Goal: Task Accomplishment & Management: Manage account settings

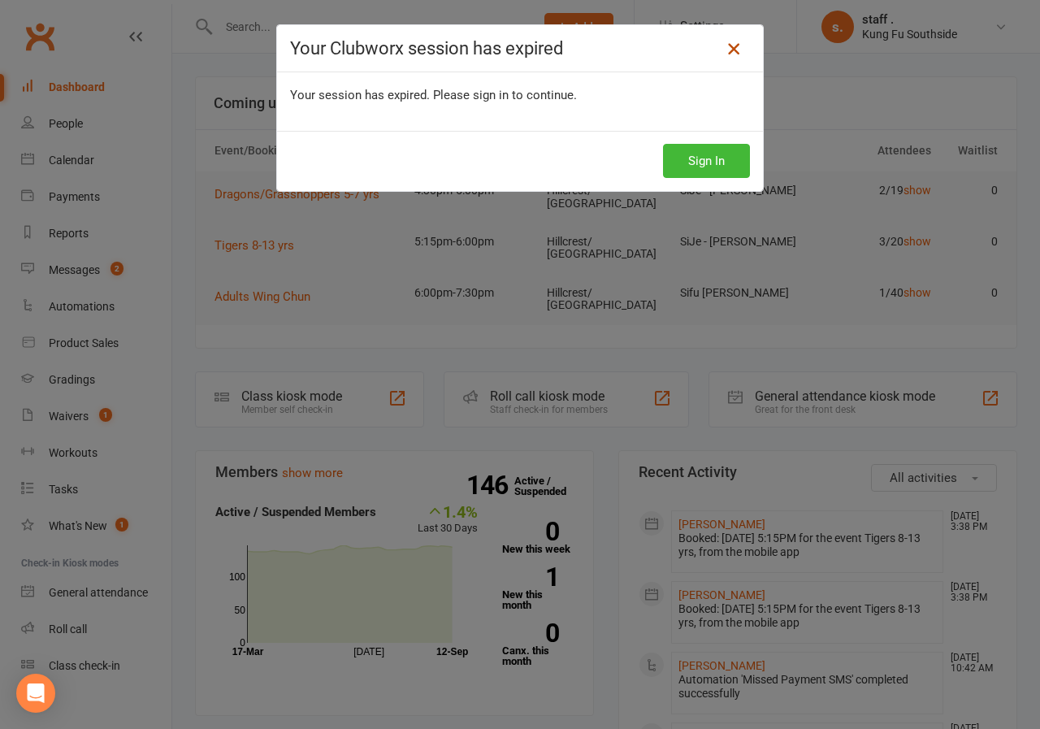
click at [724, 50] on icon at bounding box center [734, 49] width 20 height 20
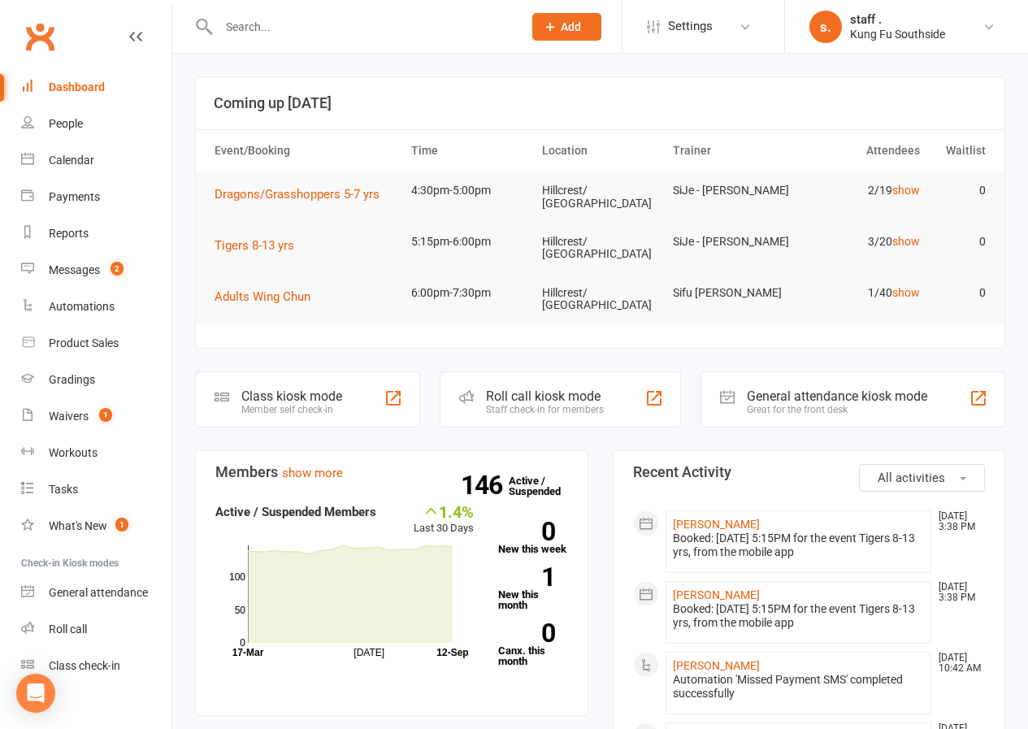
click at [273, 28] on input "text" at bounding box center [363, 26] width 298 height 23
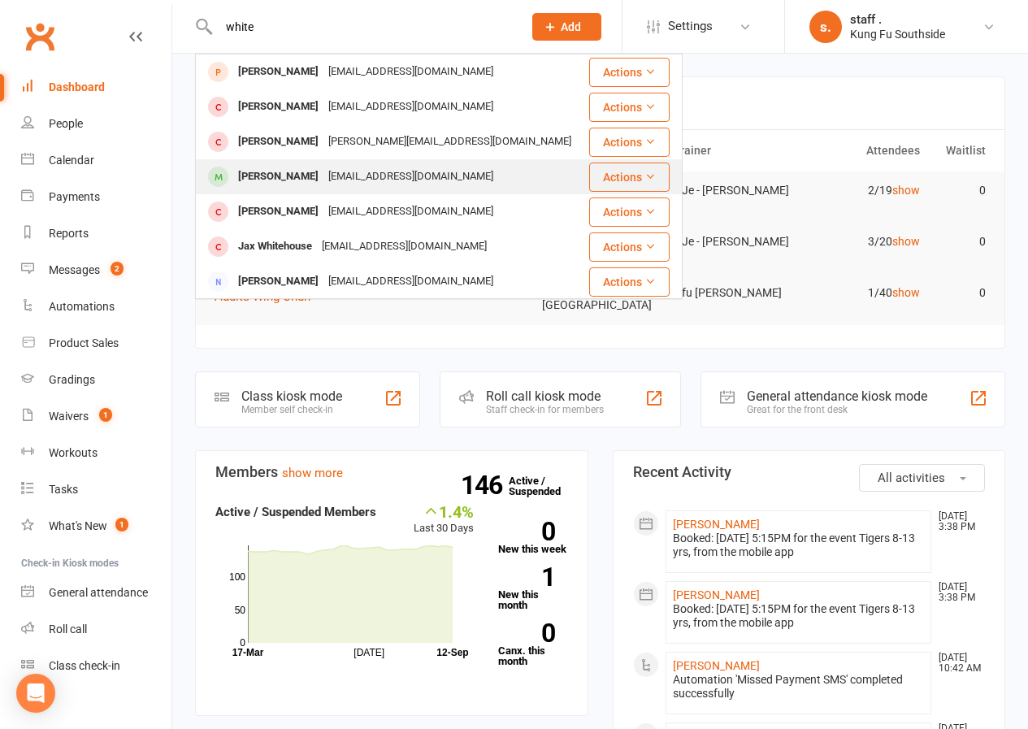
type input "white"
click at [292, 178] on div "[PERSON_NAME]" at bounding box center [278, 177] width 90 height 24
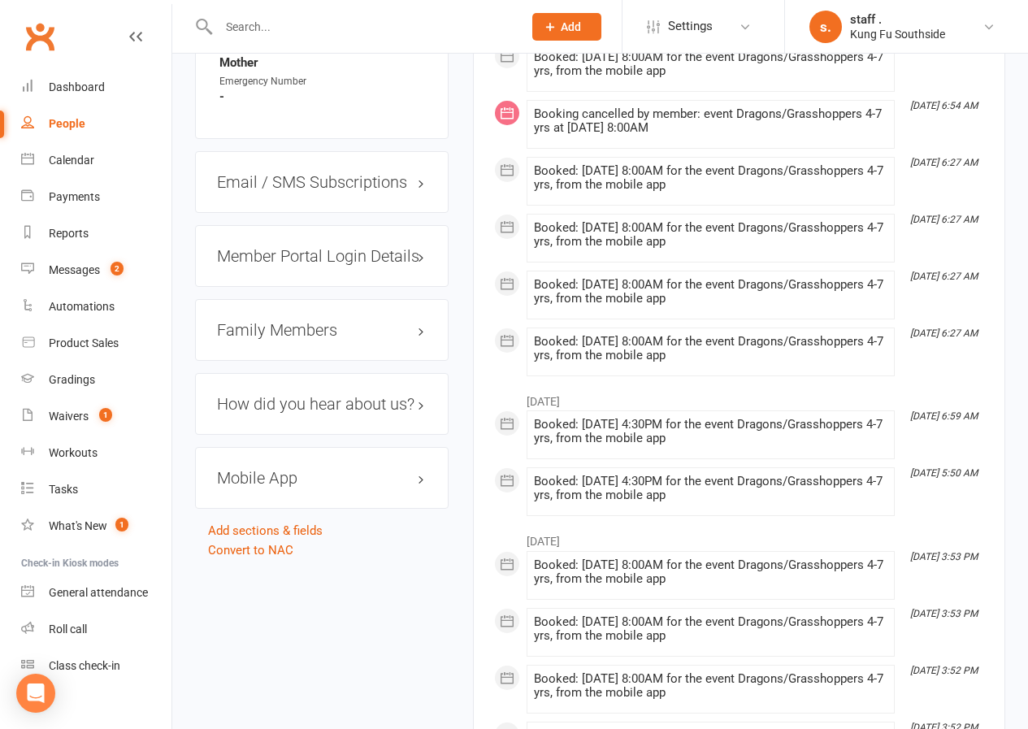
scroll to position [1625, 0]
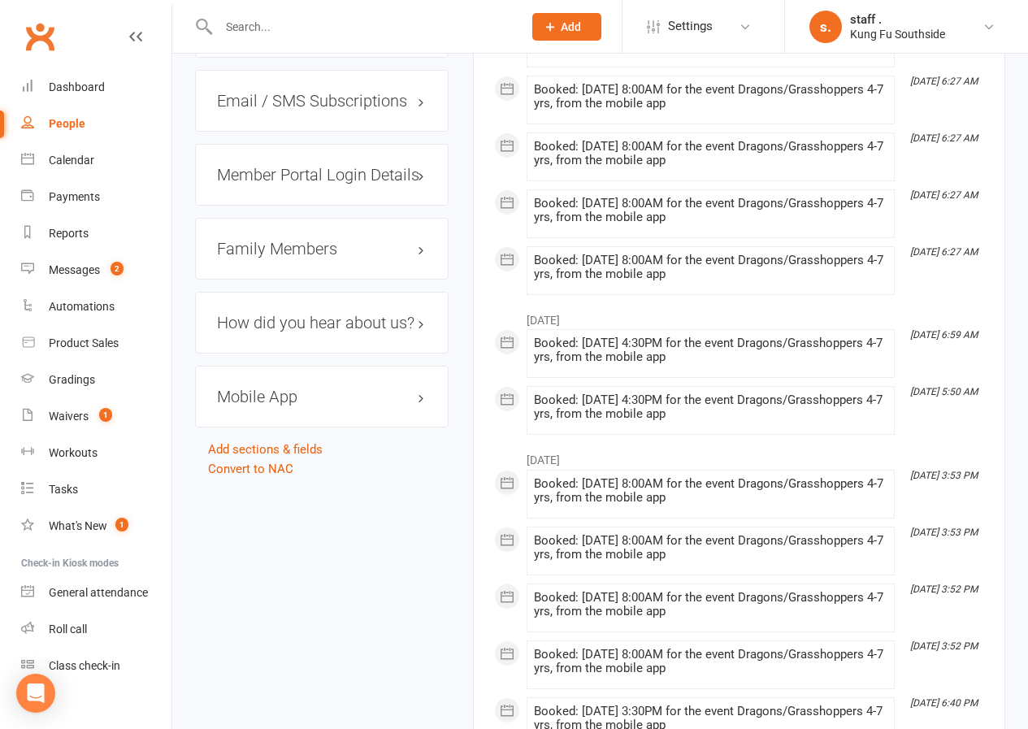
click at [332, 240] on h3 "Family Members" at bounding box center [322, 249] width 210 height 18
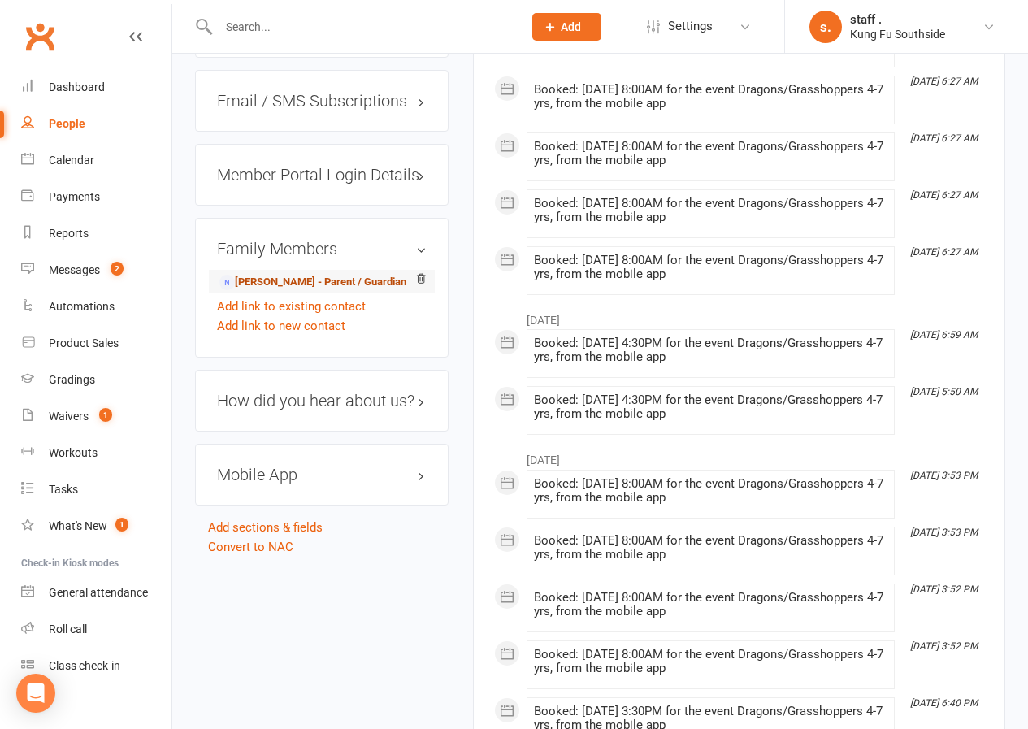
click at [285, 274] on link "[PERSON_NAME] - Parent / Guardian" at bounding box center [312, 282] width 187 height 17
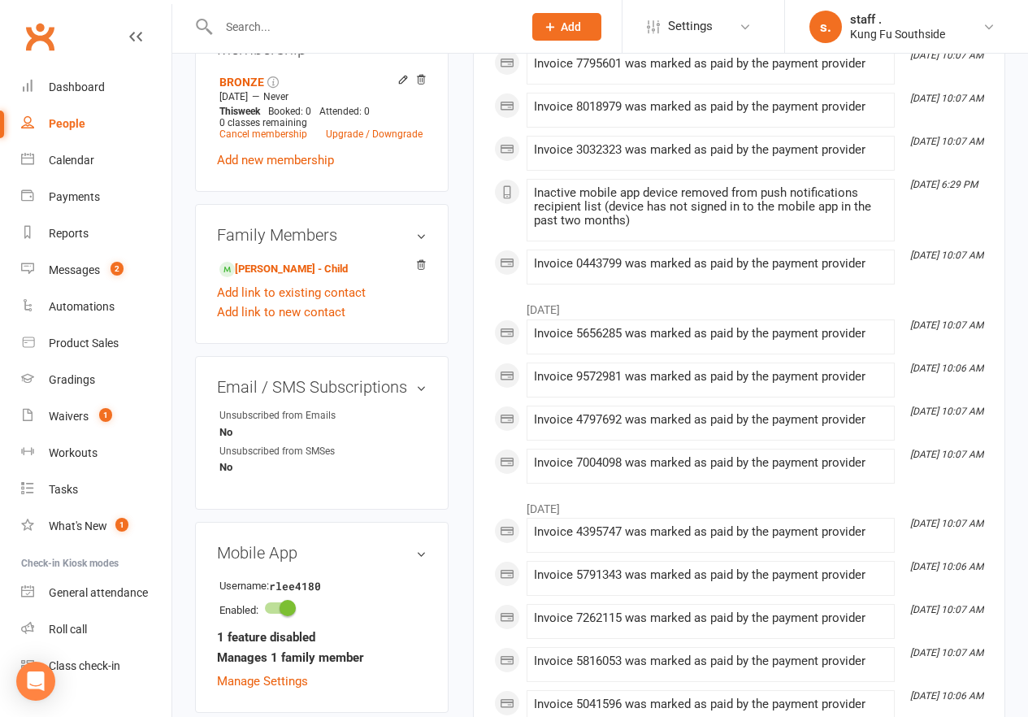
scroll to position [569, 0]
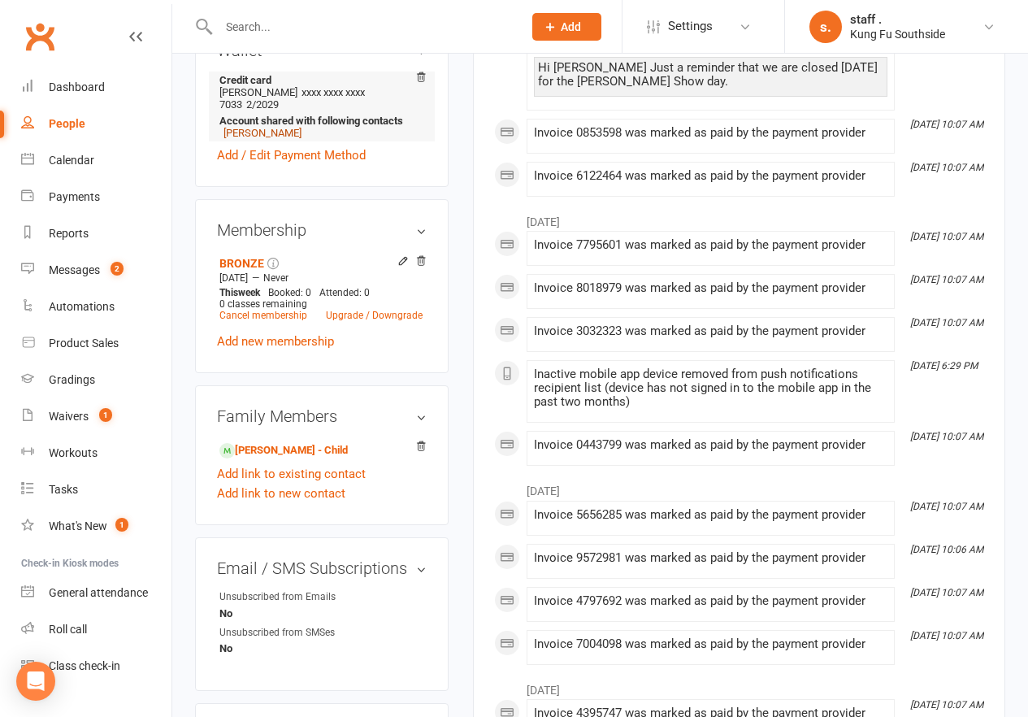
click at [246, 127] on link "[PERSON_NAME]" at bounding box center [262, 133] width 78 height 12
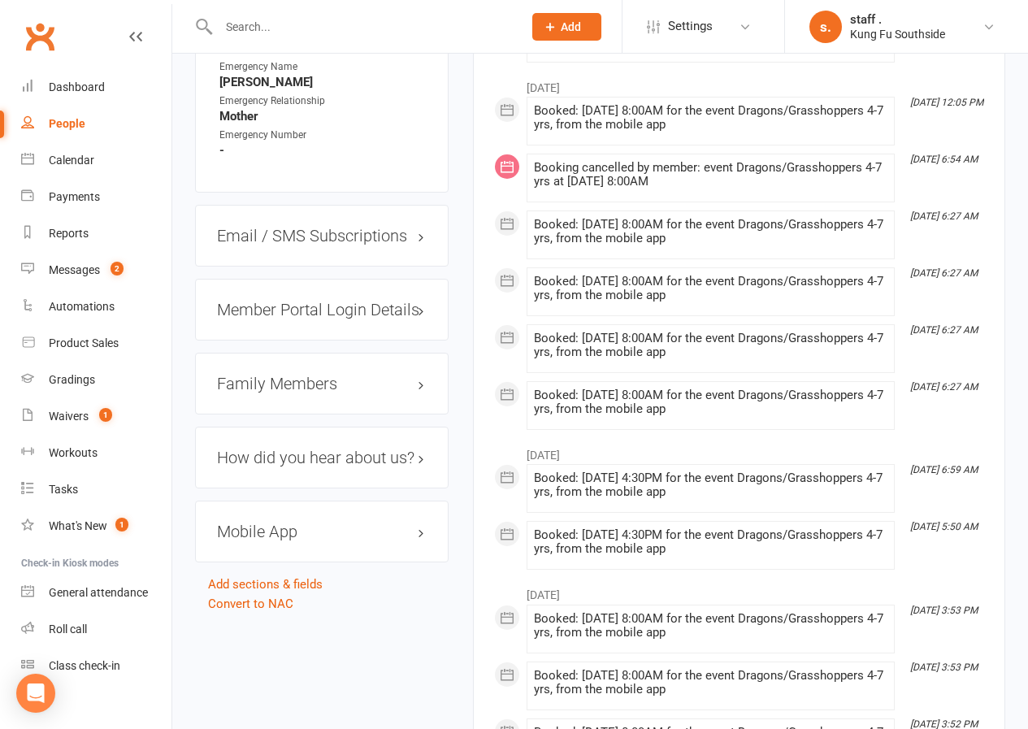
scroll to position [1625, 0]
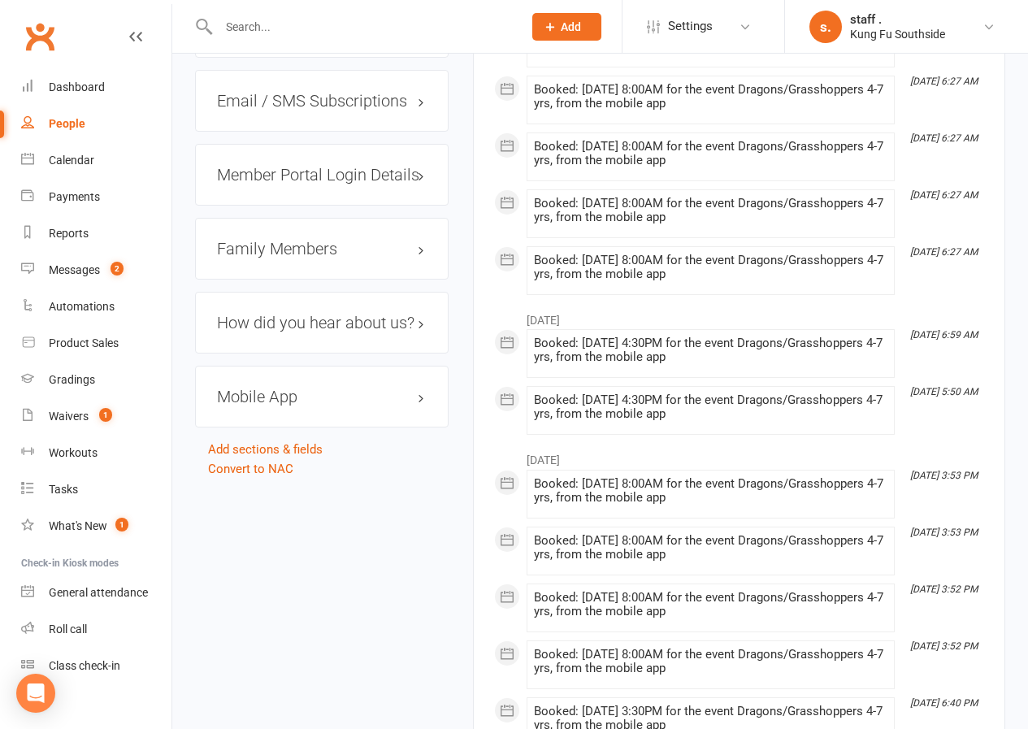
click at [297, 240] on h3 "Family Members" at bounding box center [322, 249] width 210 height 18
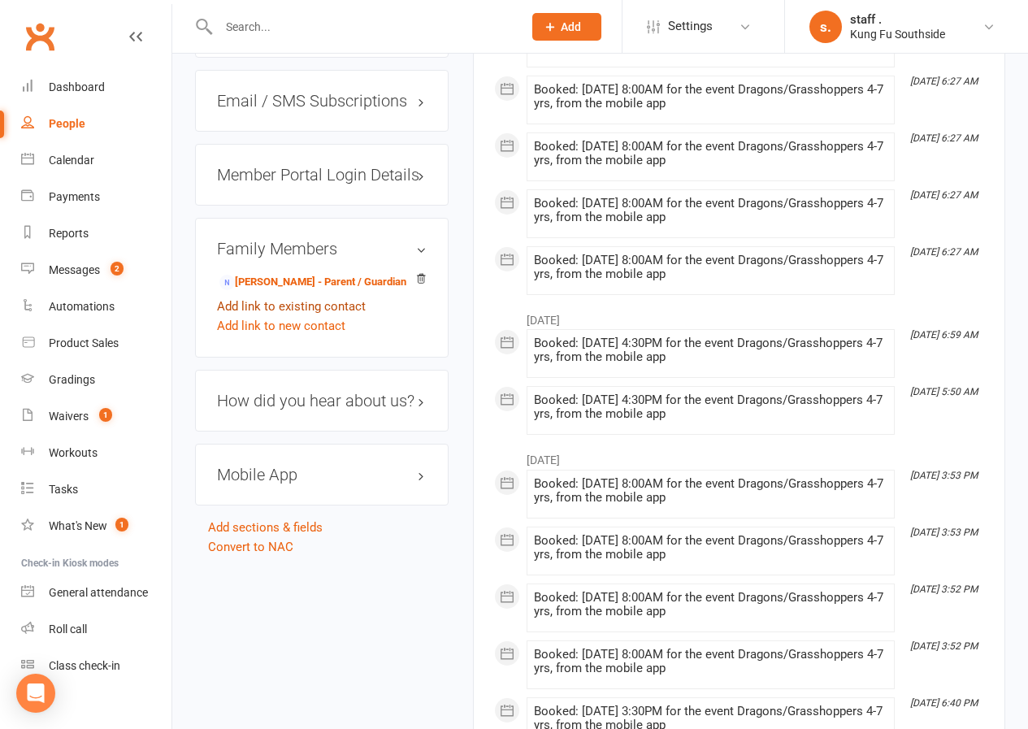
click at [290, 297] on link "Add link to existing contact" at bounding box center [291, 307] width 149 height 20
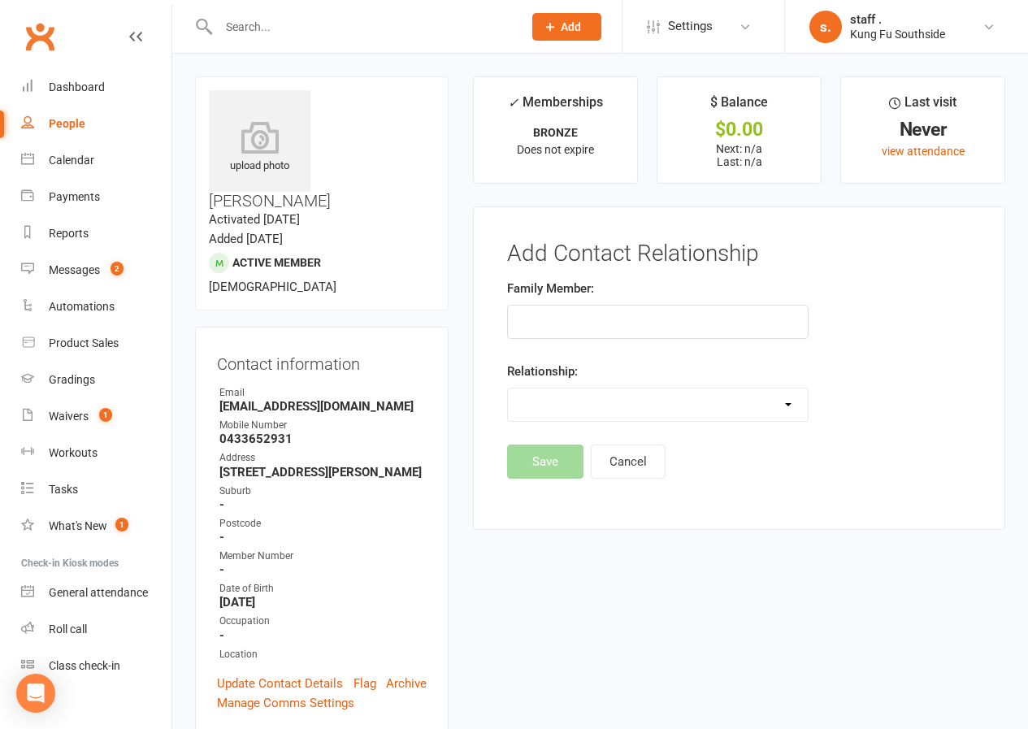
click at [619, 414] on select "Parent / Guardian Child Sibling (parent not in system) Spouse / Partner Cousin …" at bounding box center [657, 404] width 299 height 33
select select "0"
click at [508, 388] on select "Parent / Guardian Child Sibling (parent not in system) Spouse / Partner Cousin …" at bounding box center [657, 404] width 299 height 33
click at [552, 325] on input "text" at bounding box center [657, 322] width 301 height 34
click at [631, 469] on button "Cancel" at bounding box center [628, 462] width 75 height 34
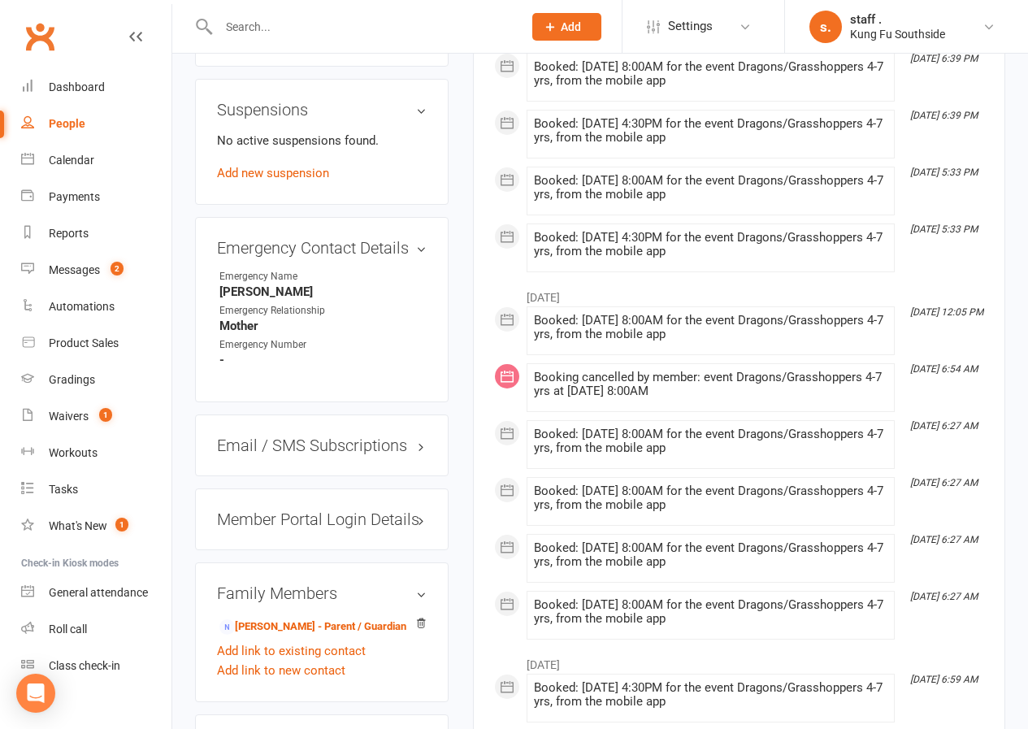
scroll to position [1300, 0]
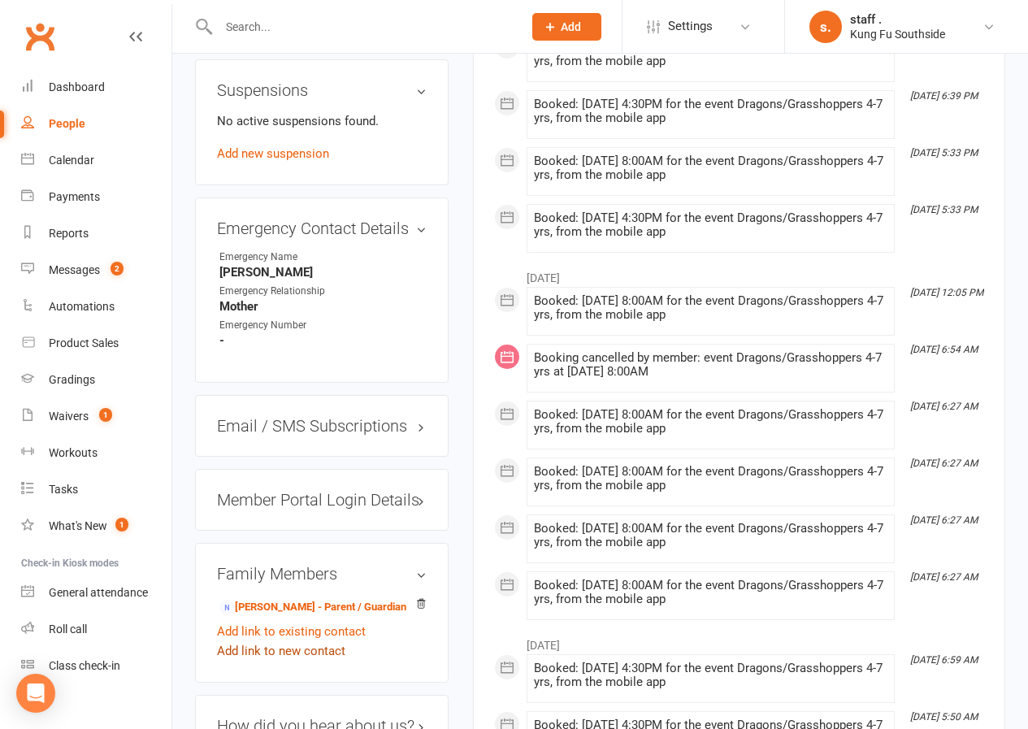
click at [301, 641] on link "Add link to new contact" at bounding box center [281, 651] width 128 height 20
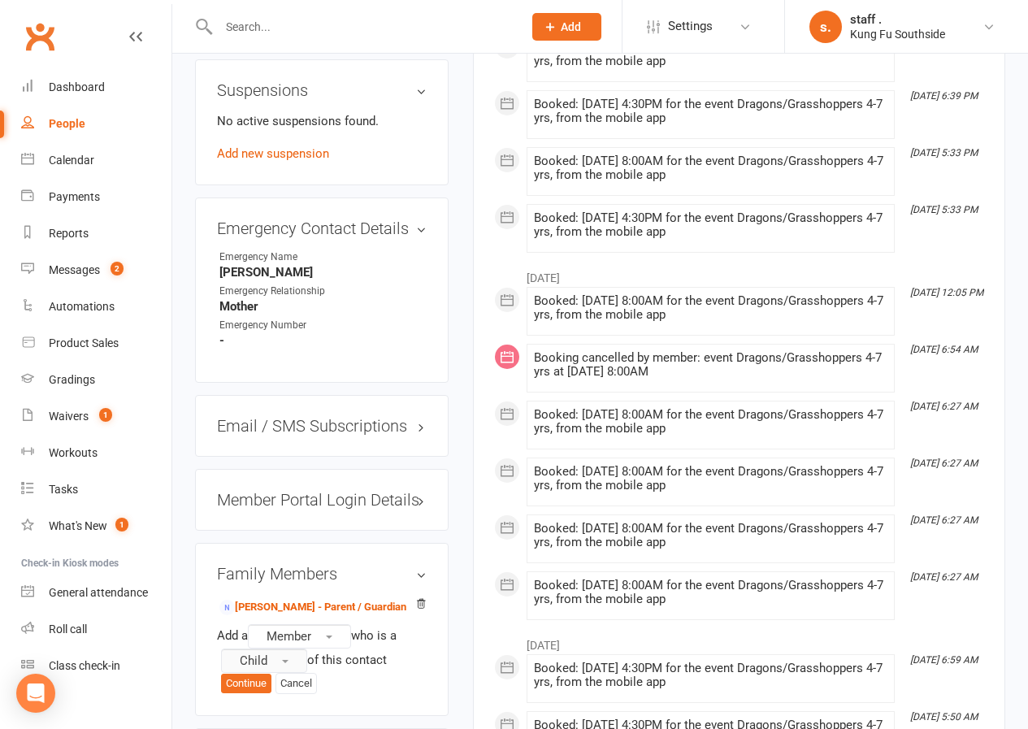
click at [270, 648] on button "Child" at bounding box center [264, 660] width 86 height 24
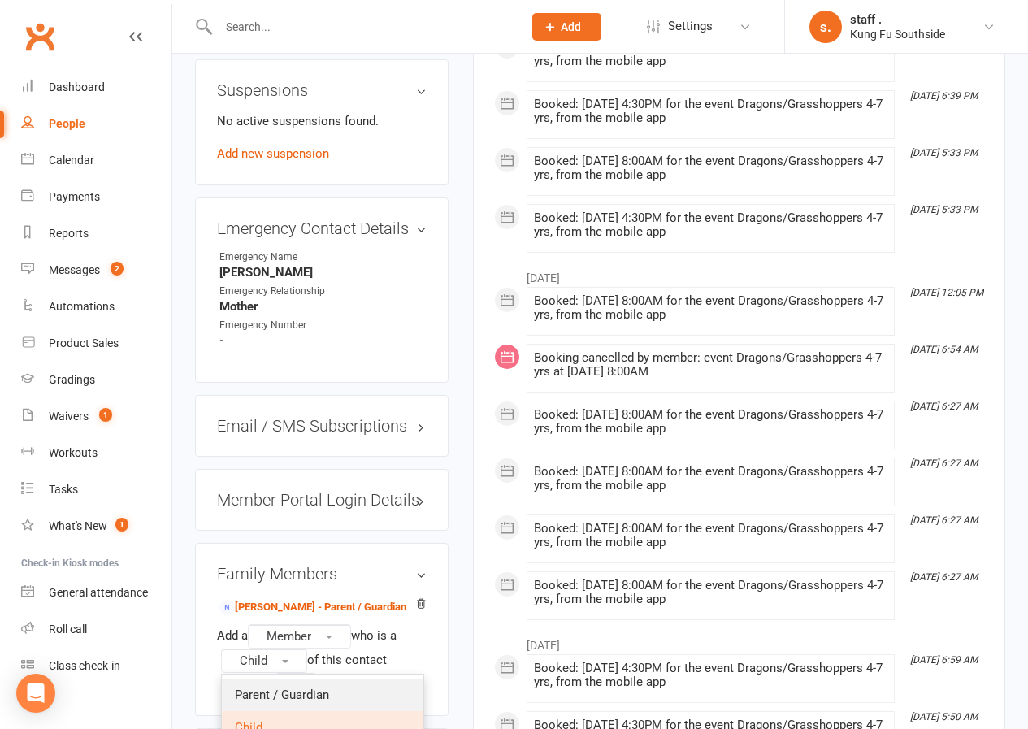
click at [283, 687] on span "Parent / Guardian" at bounding box center [282, 694] width 94 height 15
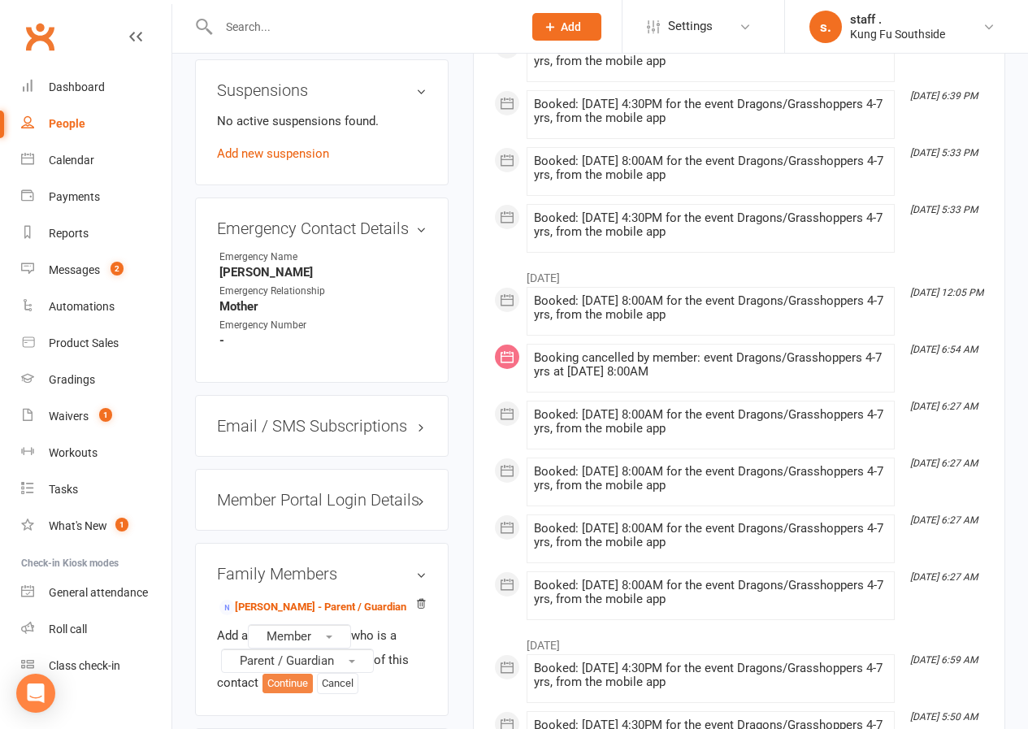
click at [288, 674] on button "Continue" at bounding box center [287, 684] width 50 height 20
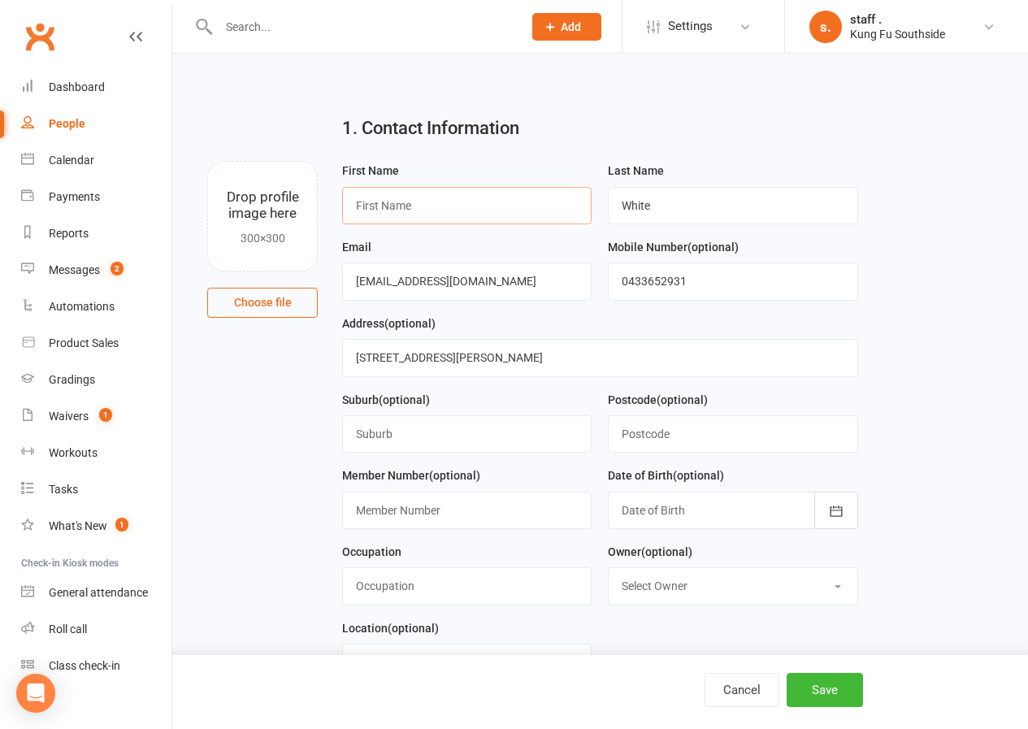
click at [420, 206] on input "text" at bounding box center [466, 205] width 249 height 37
type input "[PERSON_NAME]"
drag, startPoint x: 355, startPoint y: 286, endPoint x: 670, endPoint y: 275, distance: 314.7
click at [670, 275] on form "First Name [PERSON_NAME] Last Name White Email [EMAIL_ADDRESS][DOMAIN_NAME] Mob…" at bounding box center [600, 427] width 532 height 533
type input "[EMAIL_ADDRESS][DOMAIN_NAME]"
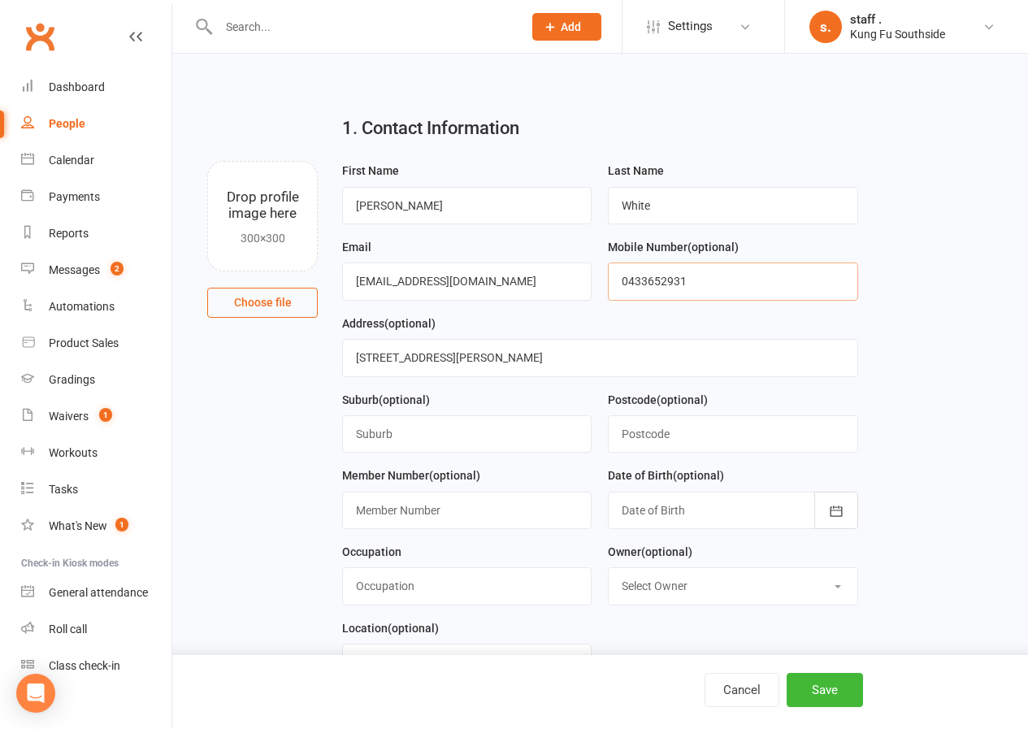
drag, startPoint x: 625, startPoint y: 281, endPoint x: 700, endPoint y: 275, distance: 75.8
click at [700, 275] on input "0433652931" at bounding box center [732, 280] width 249 height 37
type input "0481134760"
drag, startPoint x: 527, startPoint y: 356, endPoint x: 445, endPoint y: 361, distance: 82.2
click at [445, 361] on input "[STREET_ADDRESS][PERSON_NAME]" at bounding box center [600, 357] width 516 height 37
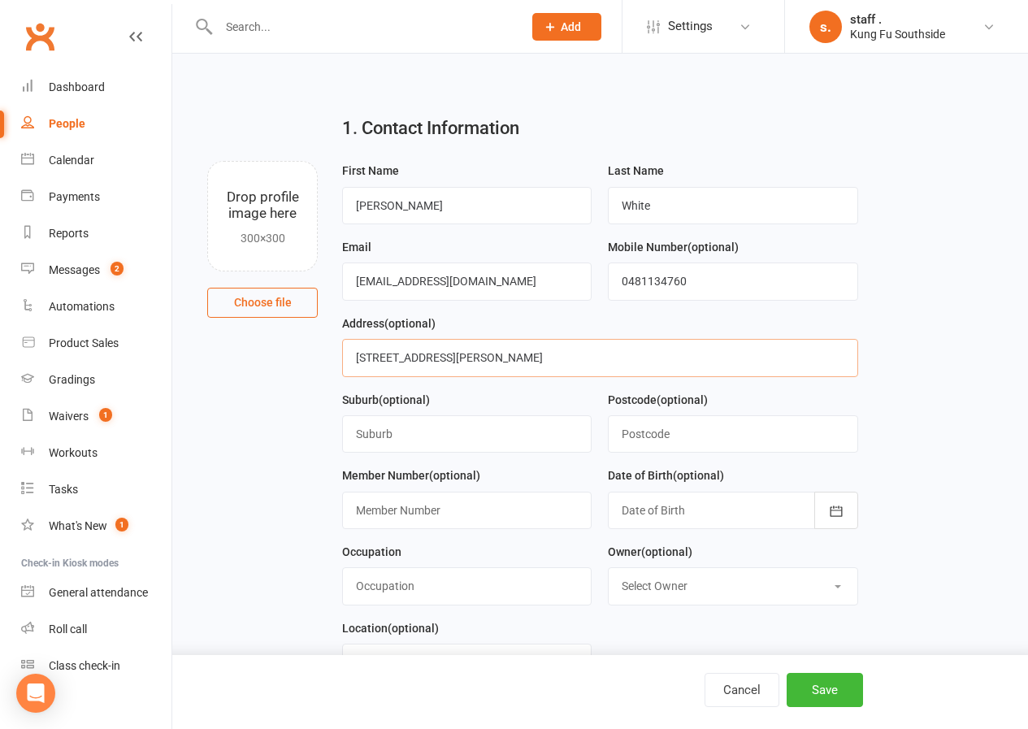
type input "[STREET_ADDRESS][PERSON_NAME]"
type input "[GEOGRAPHIC_DATA]"
drag, startPoint x: 466, startPoint y: 362, endPoint x: 497, endPoint y: 366, distance: 32.0
click at [497, 366] on input "[STREET_ADDRESS][PERSON_NAME]" at bounding box center [600, 357] width 516 height 37
type input "[STREET_ADDRESS][PERSON_NAME]"
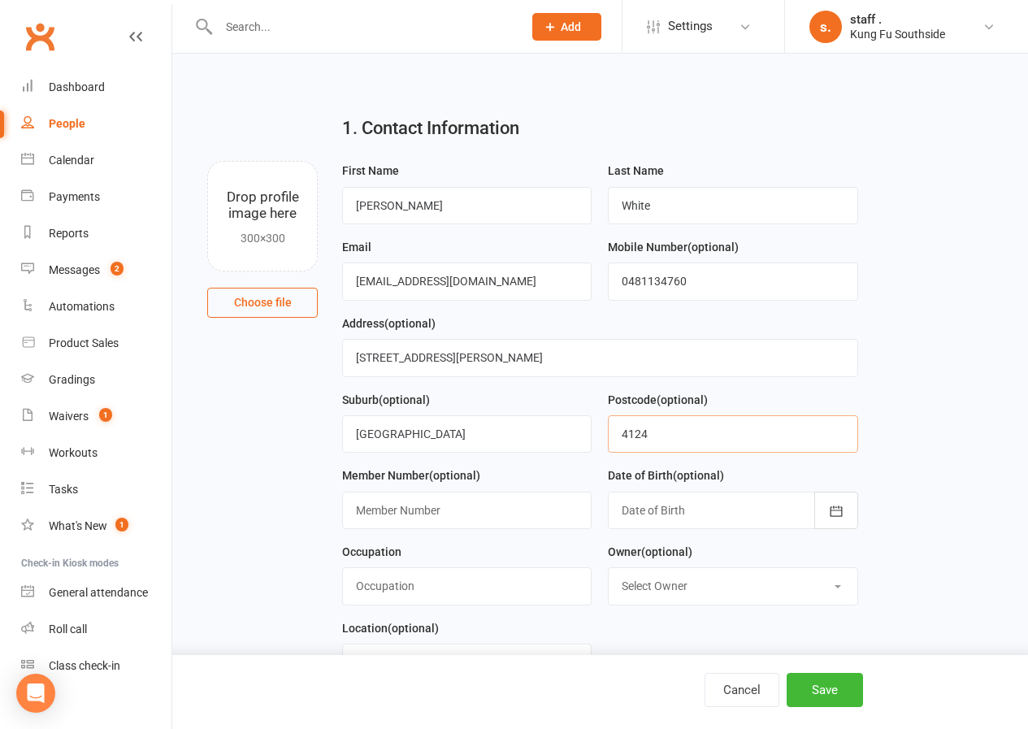
type input "4124"
click at [466, 358] on input "[STREET_ADDRESS][PERSON_NAME]" at bounding box center [600, 357] width 516 height 37
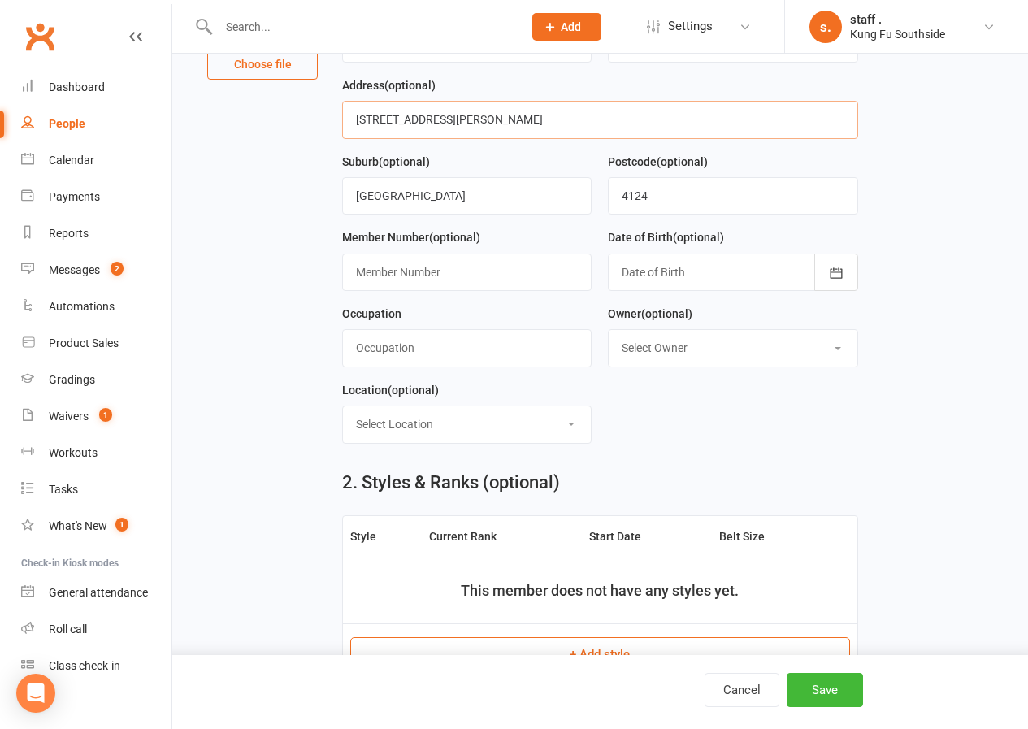
scroll to position [244, 0]
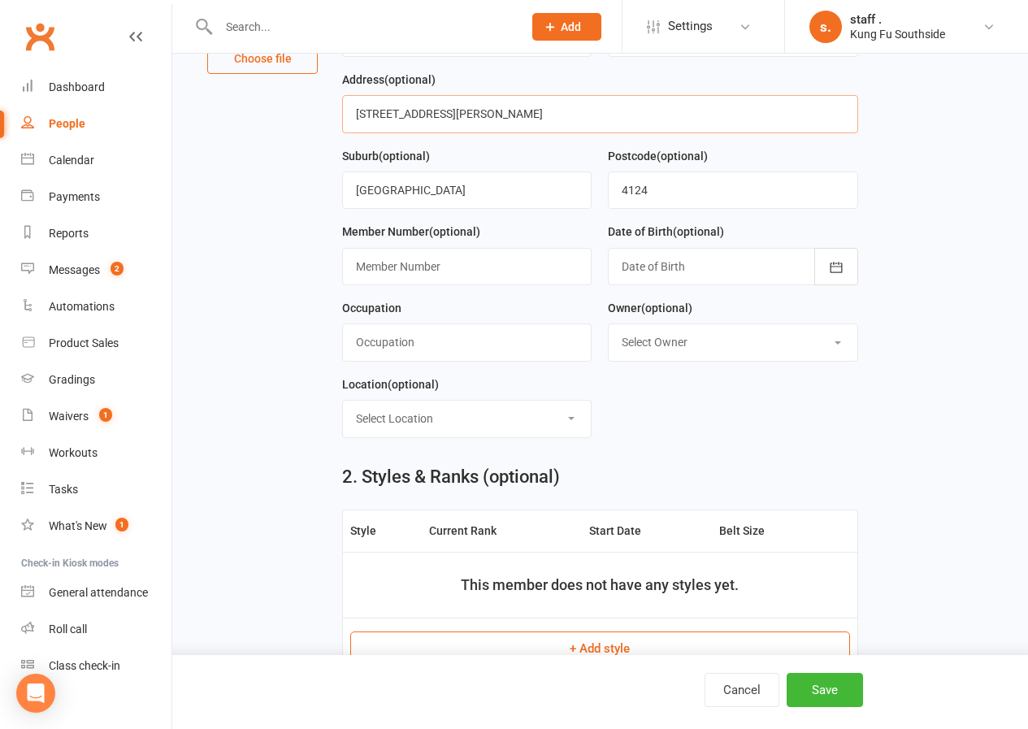
type input "[STREET_ADDRESS][PERSON_NAME]"
click at [632, 270] on div at bounding box center [732, 266] width 249 height 37
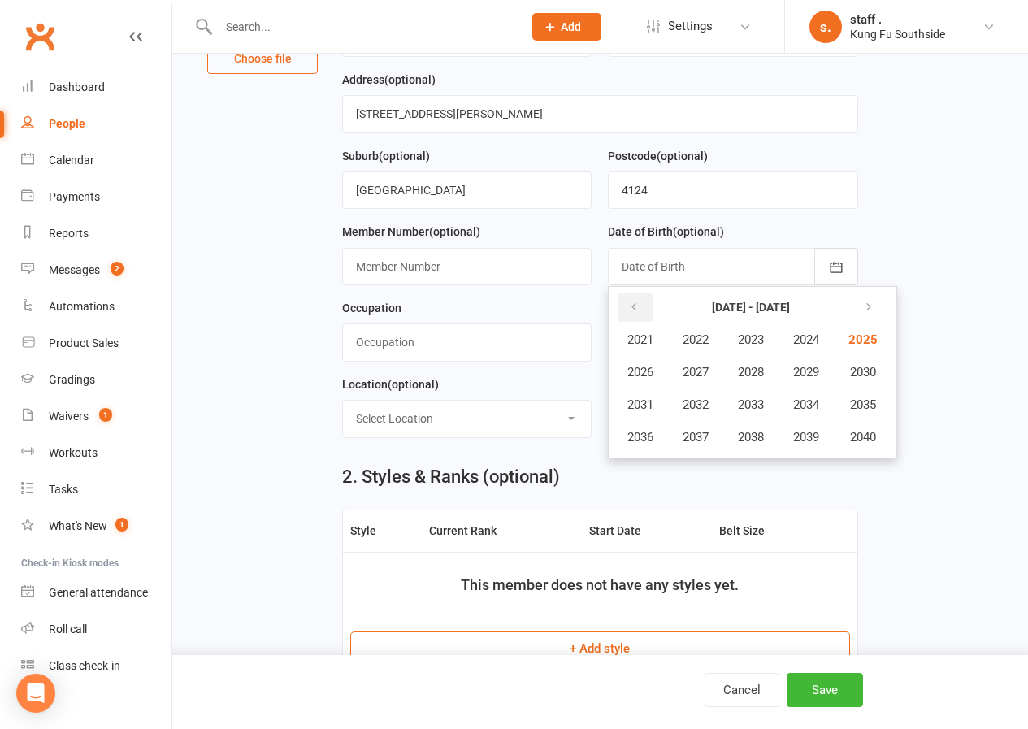
click at [638, 314] on icon "button" at bounding box center [633, 307] width 11 height 13
click at [638, 313] on icon "button" at bounding box center [633, 307] width 11 height 13
click at [748, 379] on span "1988" at bounding box center [751, 372] width 26 height 15
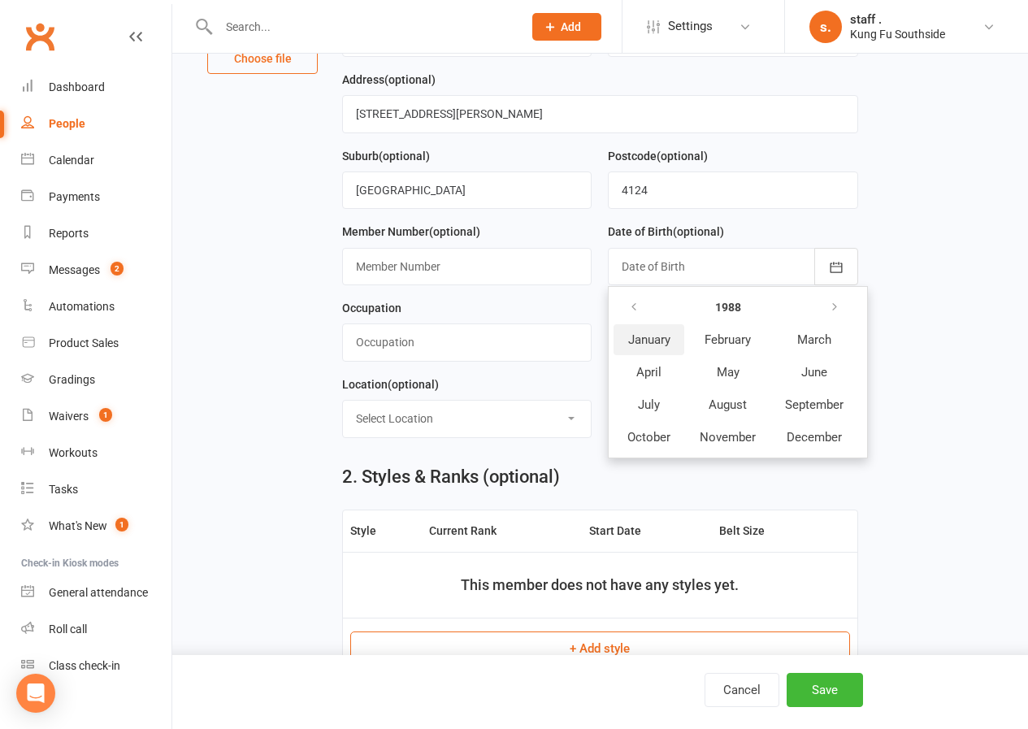
click at [655, 344] on span "January" at bounding box center [649, 339] width 42 height 15
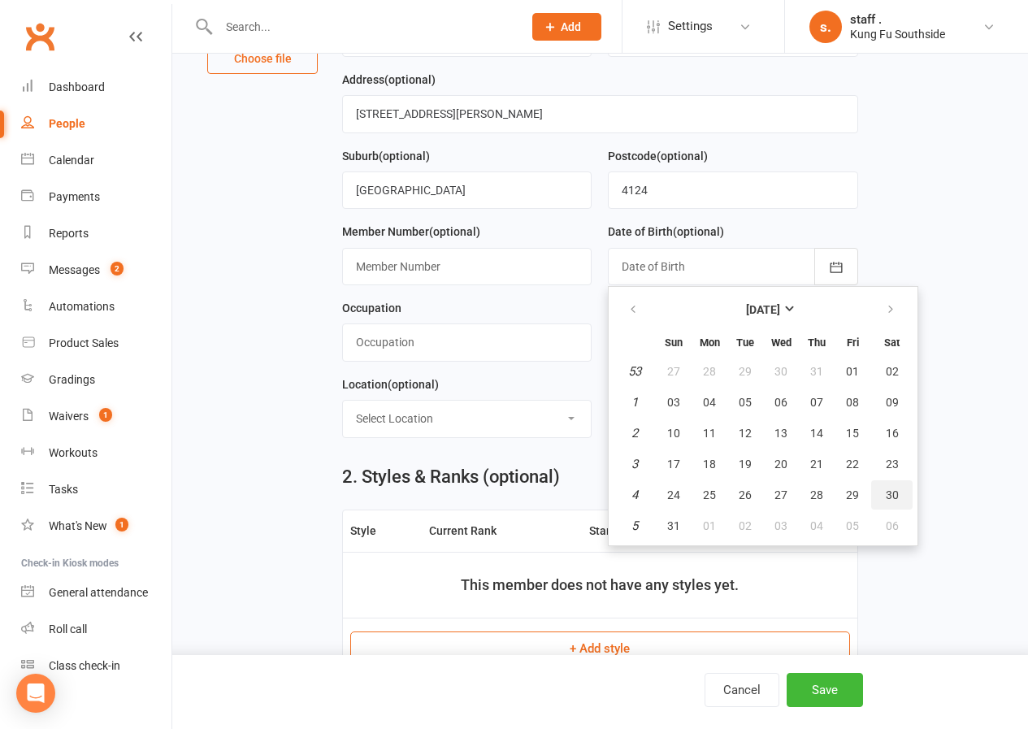
click at [891, 500] on span "30" at bounding box center [892, 494] width 13 height 13
type input "[DATE]"
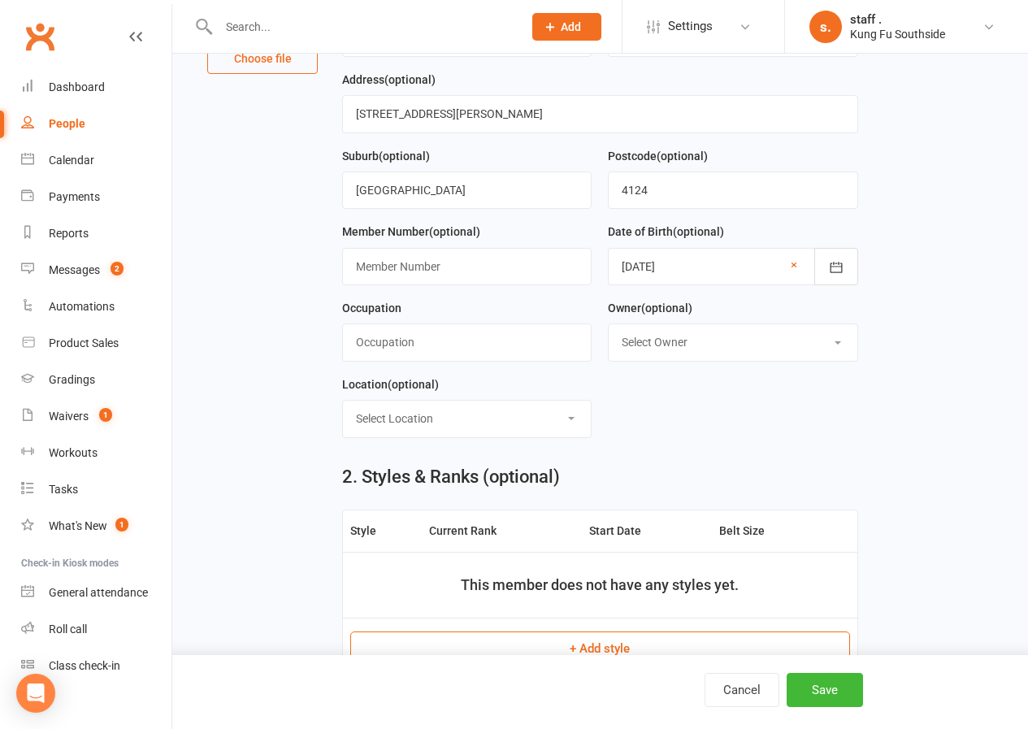
click at [393, 427] on select "Select Location [GEOGRAPHIC_DATA]/ [GEOGRAPHIC_DATA]" at bounding box center [467, 419] width 248 height 36
select select "0"
click at [343, 406] on select "Select Location [GEOGRAPHIC_DATA]/ [GEOGRAPHIC_DATA]" at bounding box center [467, 419] width 248 height 36
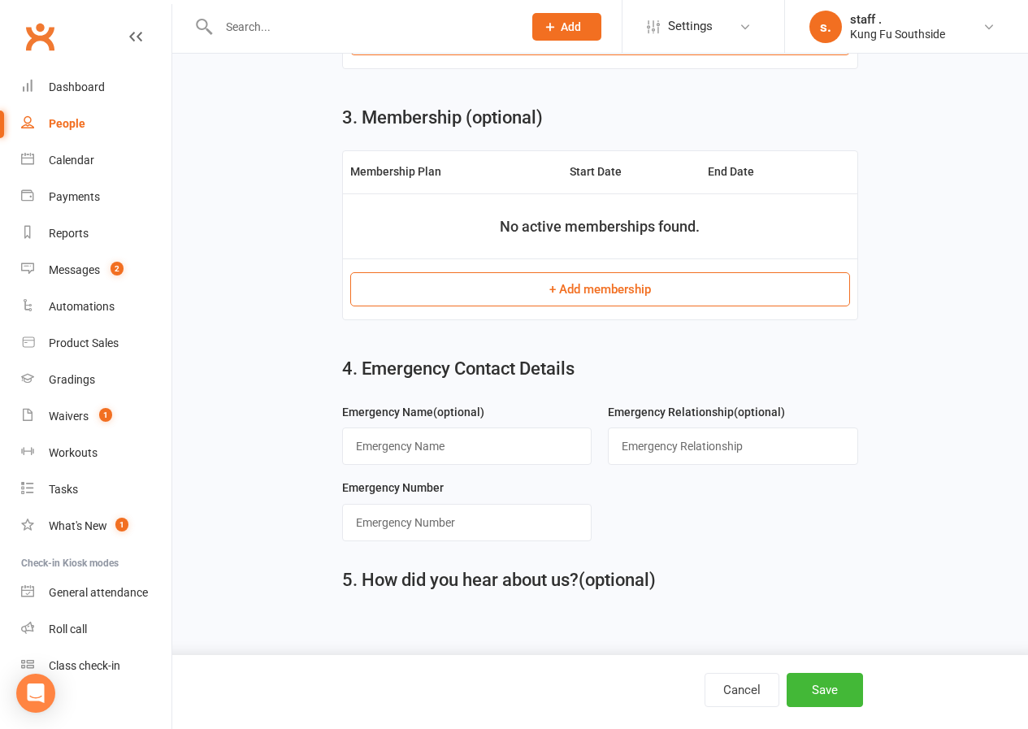
scroll to position [861, 0]
click at [466, 449] on input "text" at bounding box center [466, 445] width 249 height 37
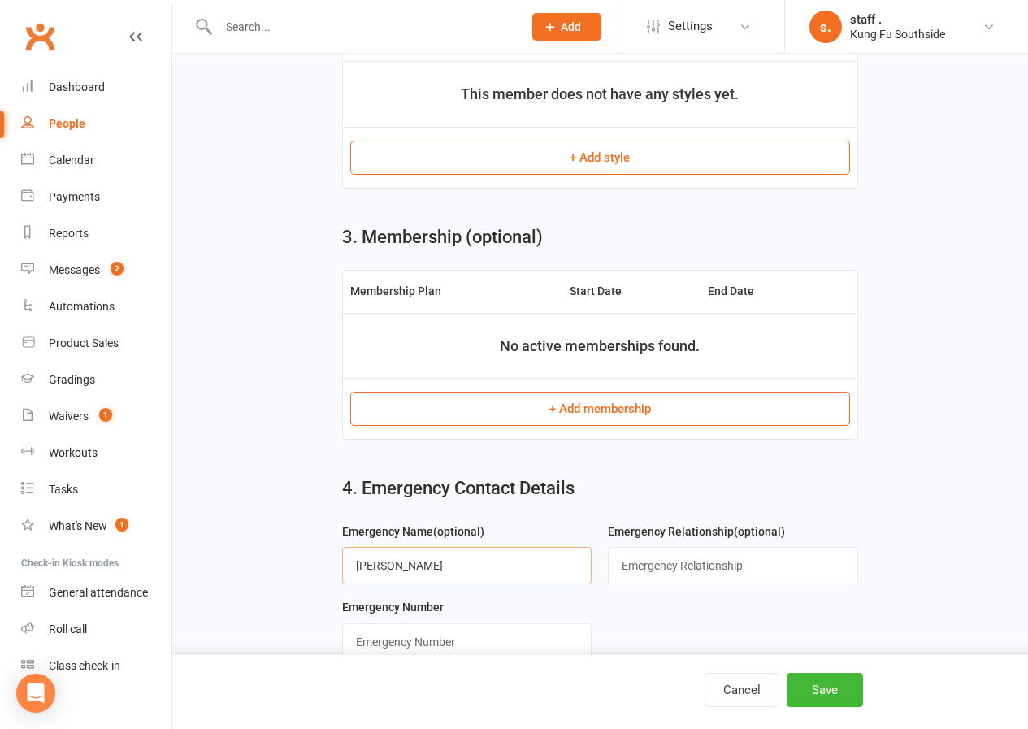
scroll to position [813, 0]
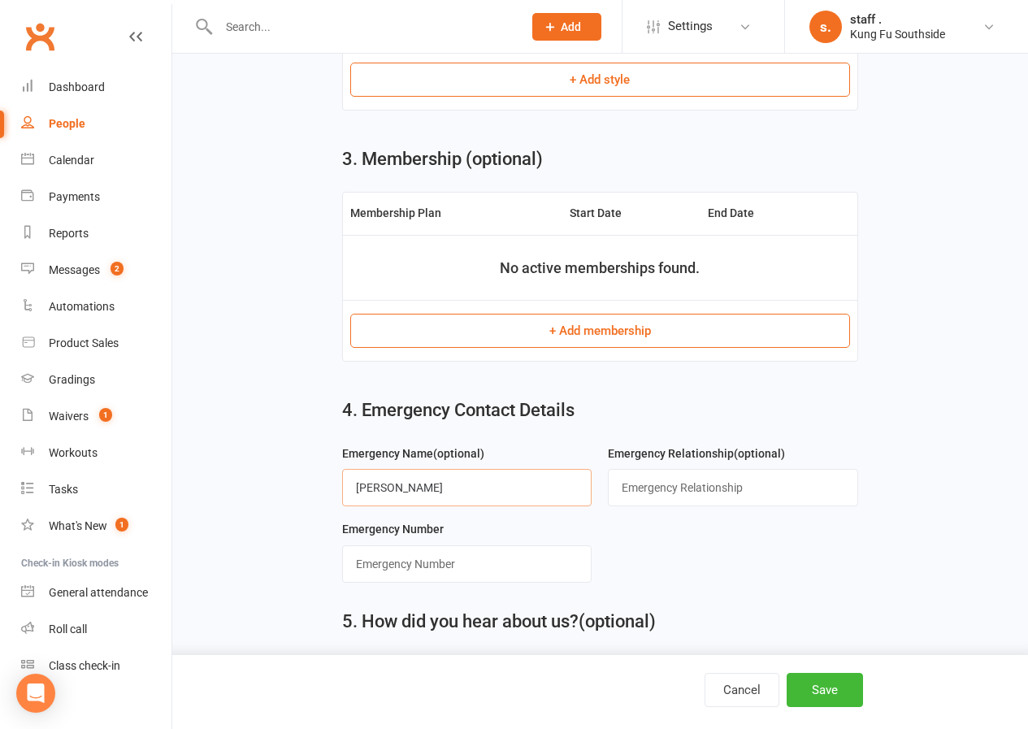
type input "[PERSON_NAME]"
click at [623, 496] on input "text" at bounding box center [732, 487] width 249 height 37
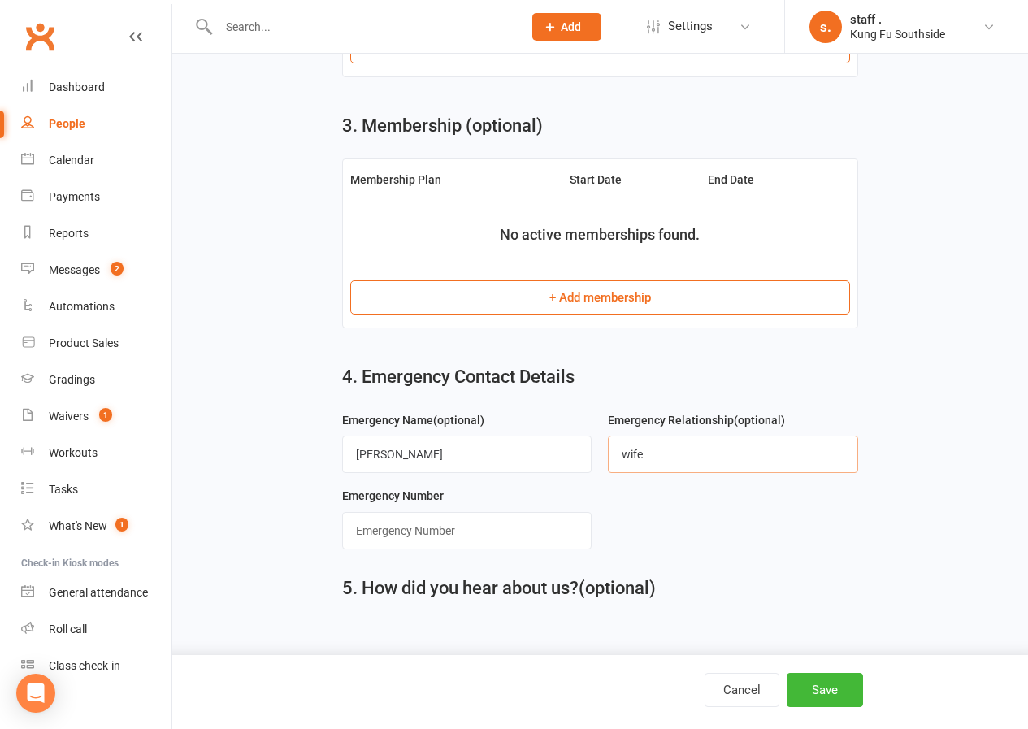
scroll to position [861, 0]
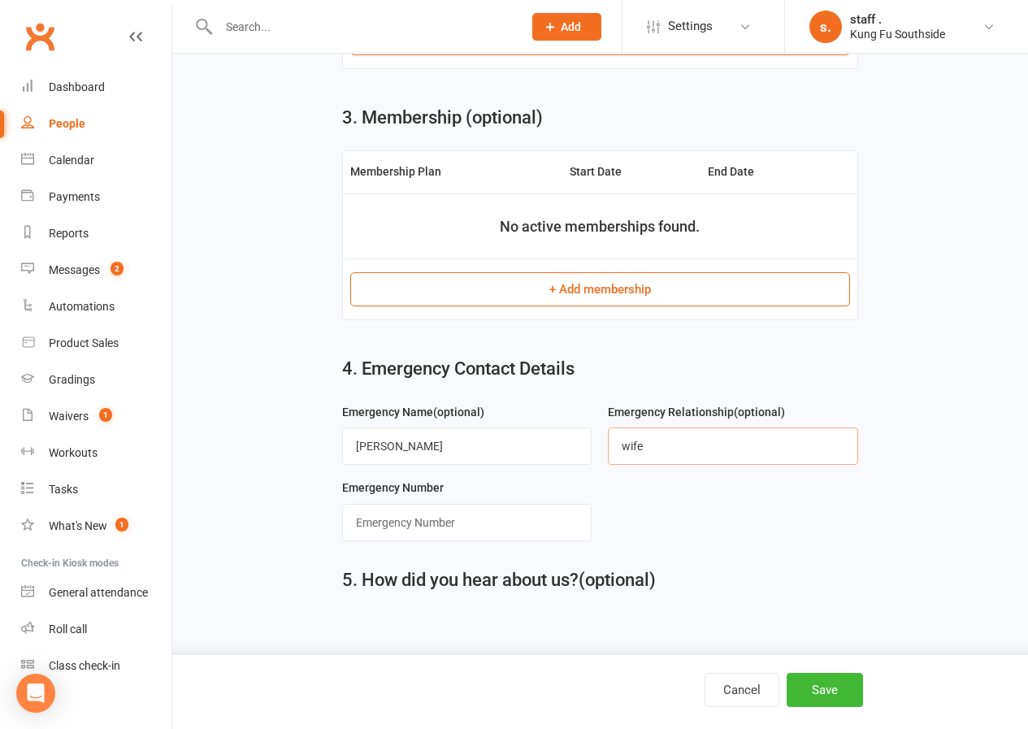
type input "wife"
click at [453, 520] on input "string" at bounding box center [466, 522] width 249 height 37
type input "0433652931"
click at [810, 697] on button "Save" at bounding box center [825, 690] width 76 height 34
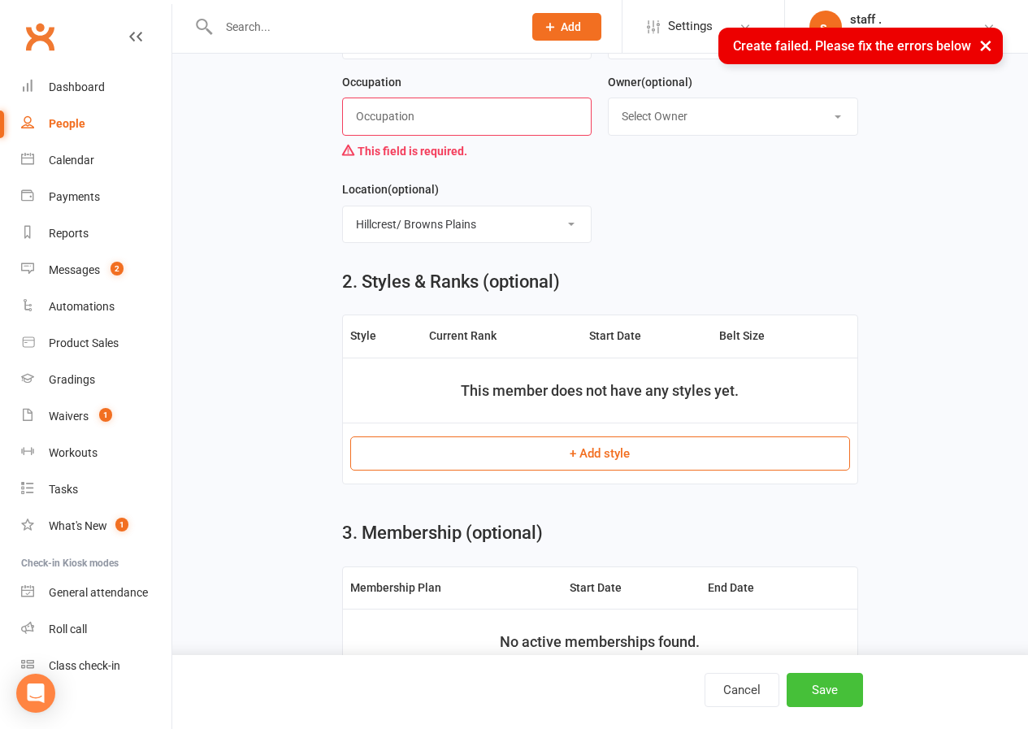
scroll to position [406, 0]
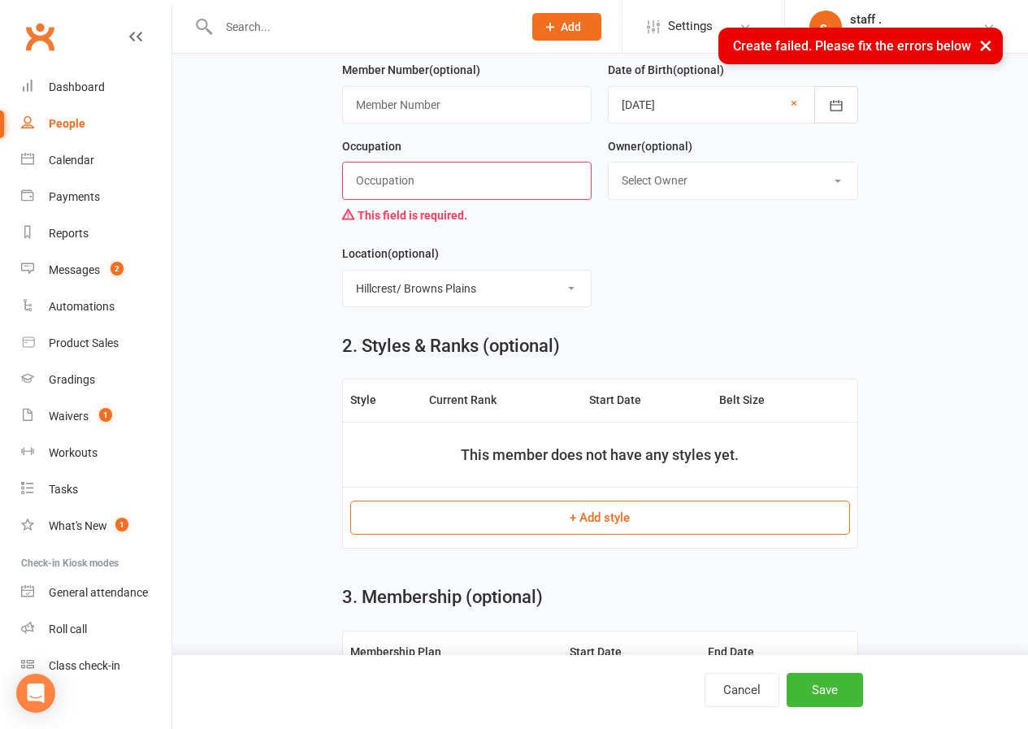
click at [397, 195] on input "text" at bounding box center [466, 180] width 249 height 37
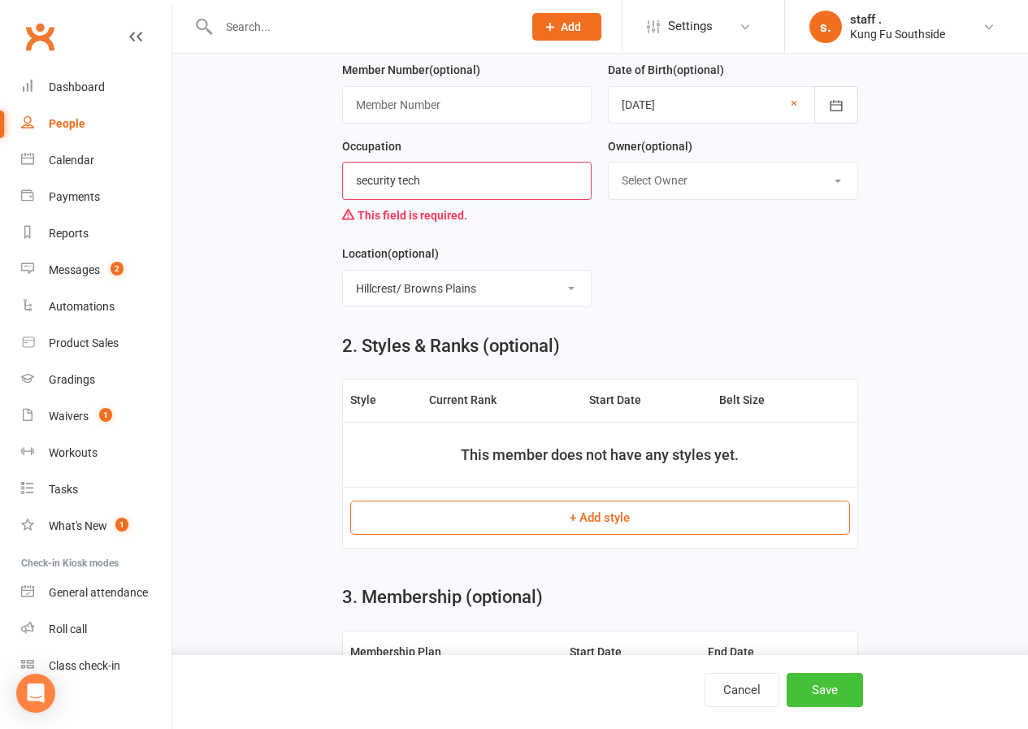
type input "security tech"
click at [802, 685] on button "Save" at bounding box center [825, 690] width 76 height 34
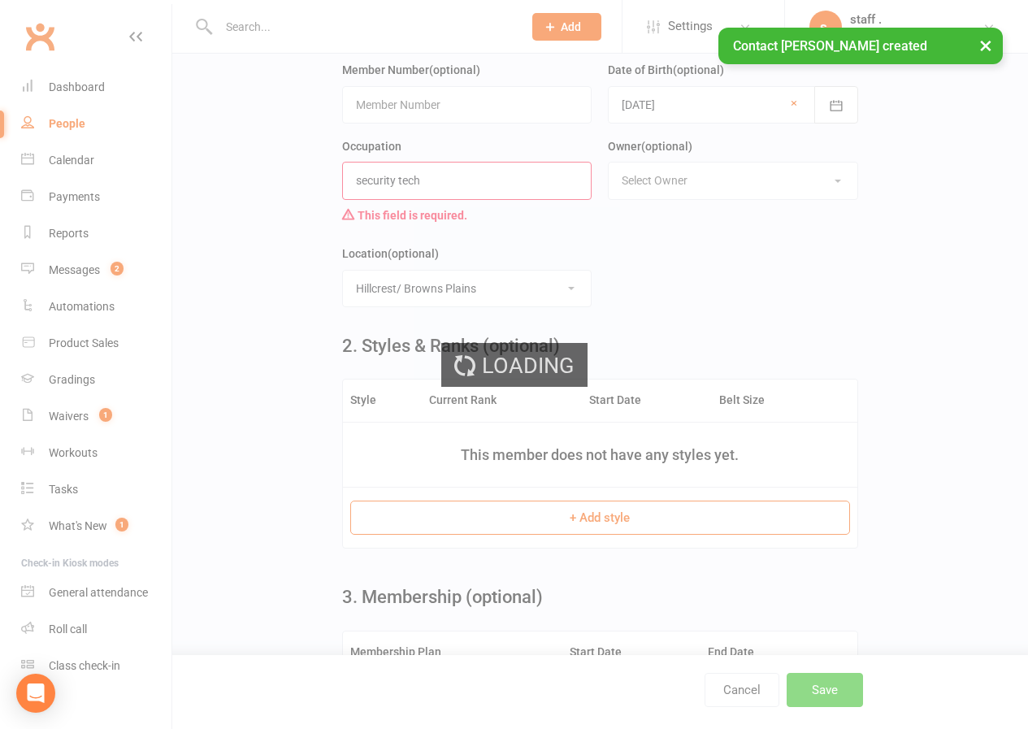
scroll to position [0, 0]
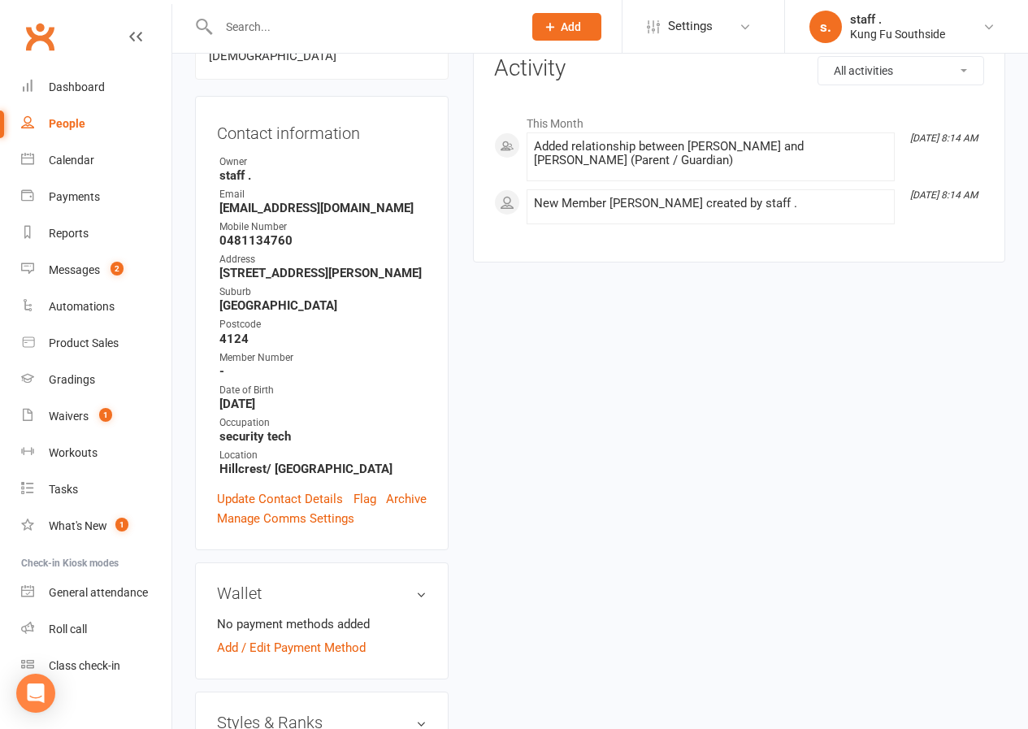
scroll to position [406, 0]
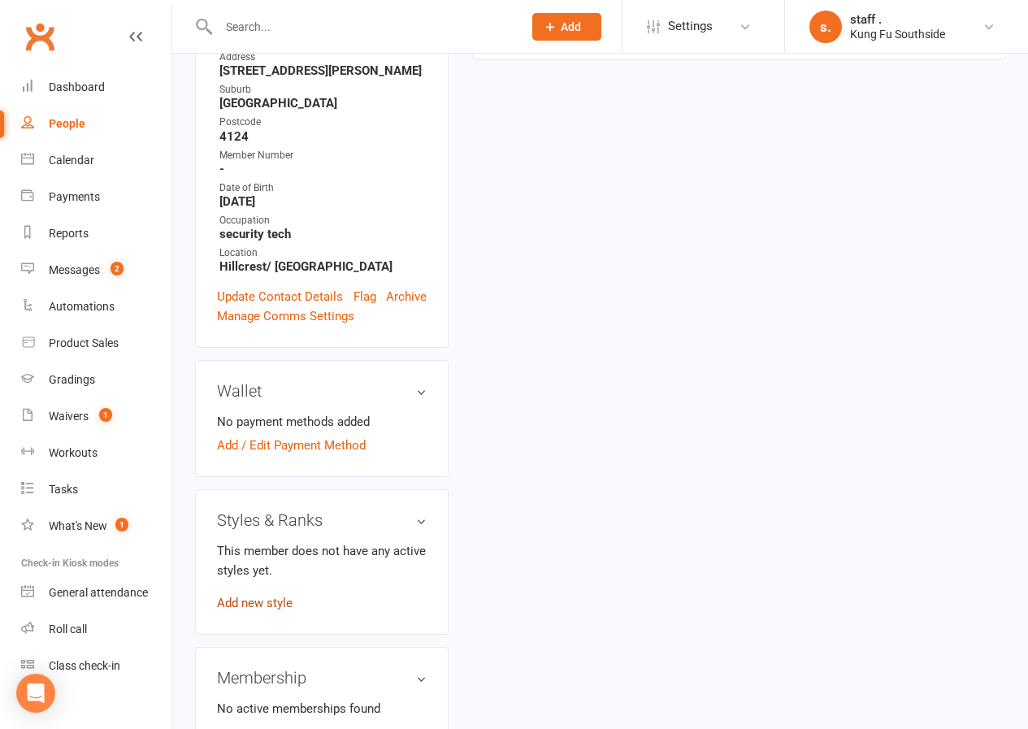
click at [270, 596] on link "Add new style" at bounding box center [255, 603] width 76 height 15
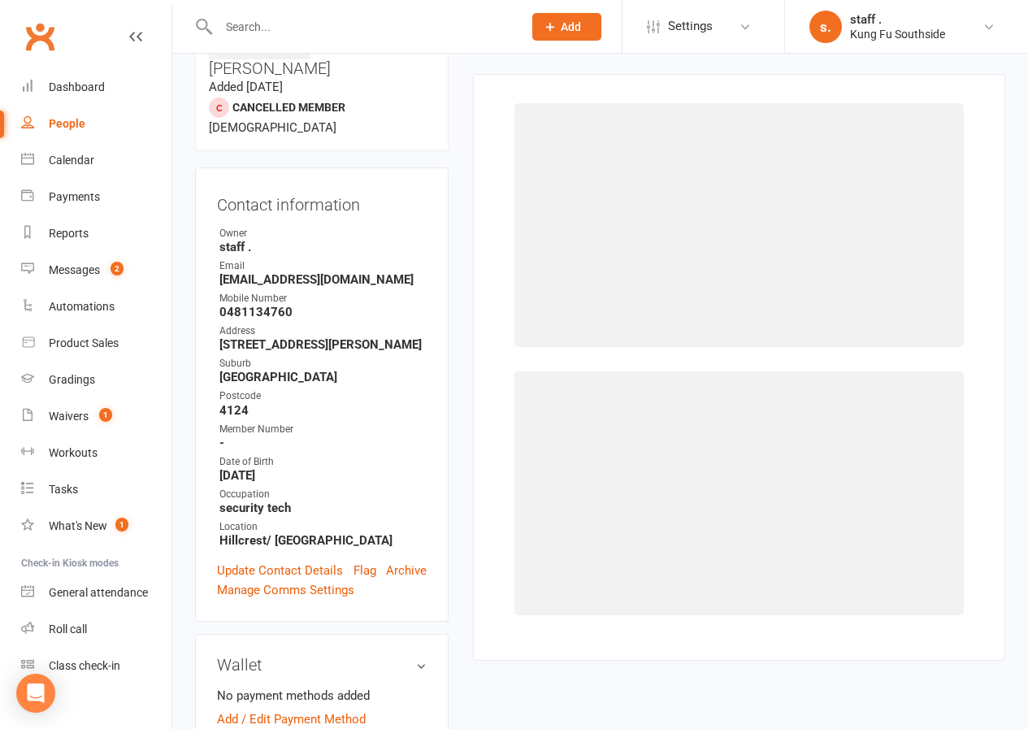
scroll to position [125, 0]
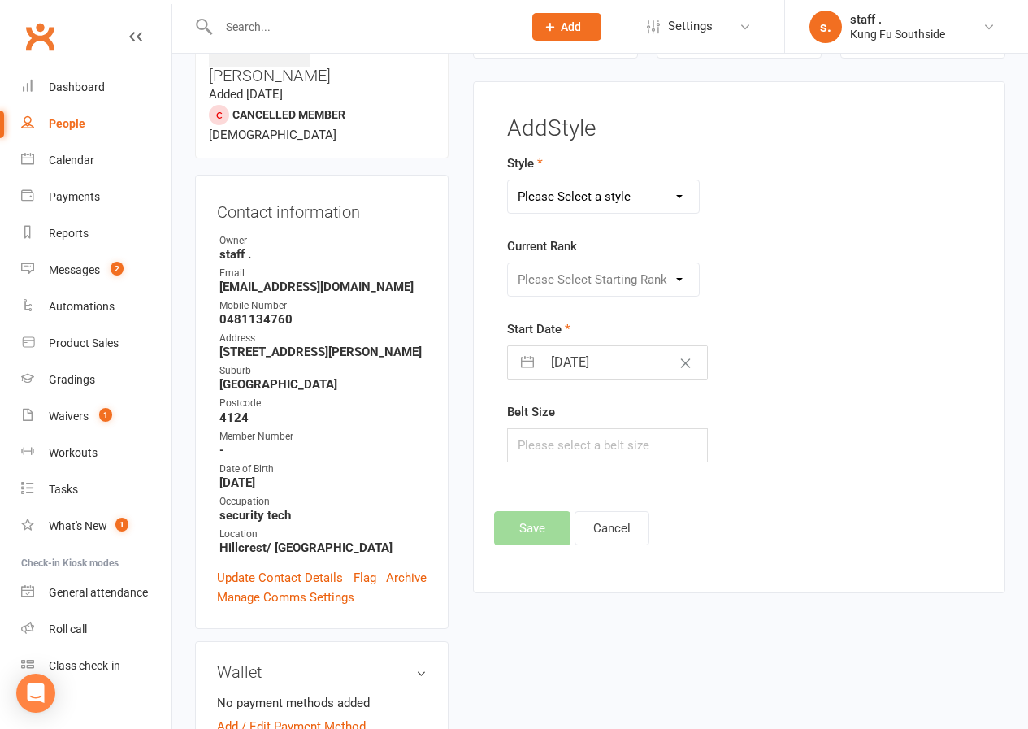
click at [542, 196] on select "Please Select a style Adults Wing Chun Dragons Fitness Training Grasshoppers Ir…" at bounding box center [603, 196] width 191 height 33
select select "726"
click at [508, 180] on select "Please Select a style Adults Wing Chun Dragons Fitness Training Grasshoppers Ir…" at bounding box center [603, 196] width 191 height 33
click at [561, 289] on select "Please Select Starting Rank Level 0 Level1 level2 Level3 Level4 Level5 Level6 L…" at bounding box center [603, 279] width 191 height 33
select select "6534"
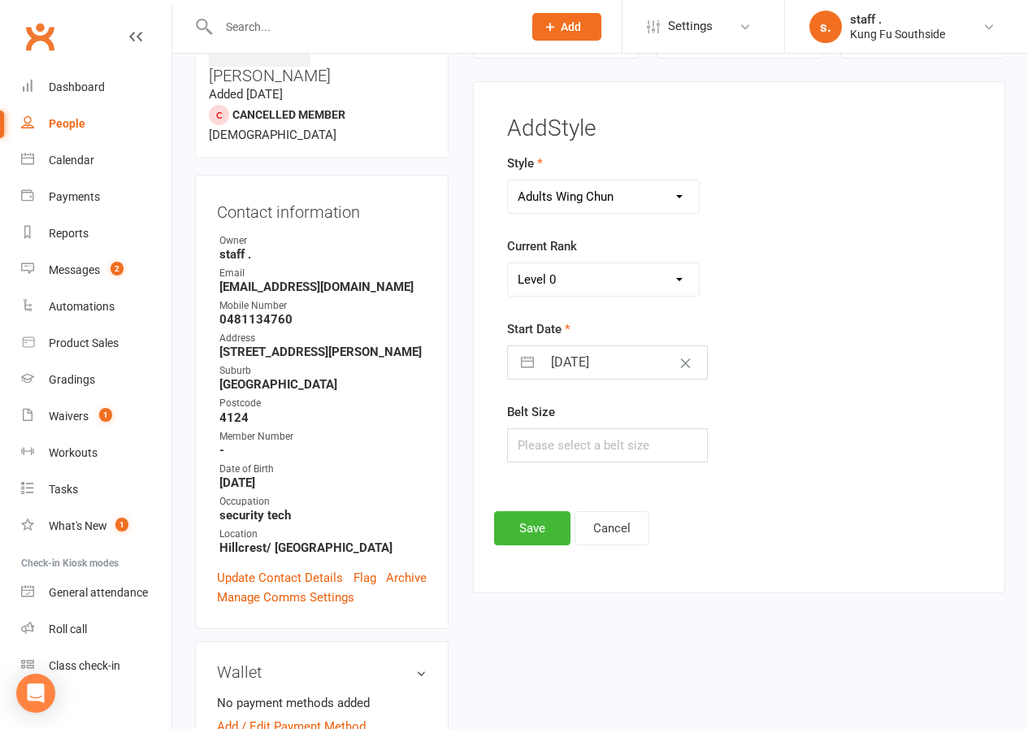
click at [508, 263] on select "Please Select Starting Rank Level 0 Level1 level2 Level3 Level4 Level5 Level6 L…" at bounding box center [603, 279] width 191 height 33
click at [527, 529] on button "Save" at bounding box center [532, 528] width 76 height 34
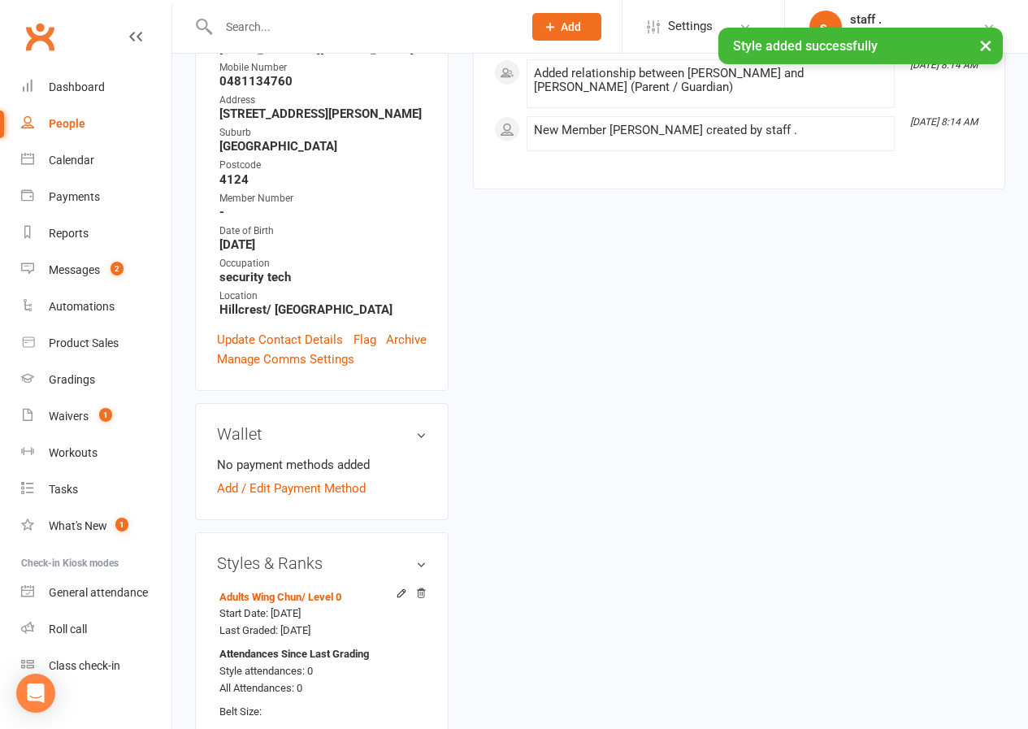
scroll to position [369, 0]
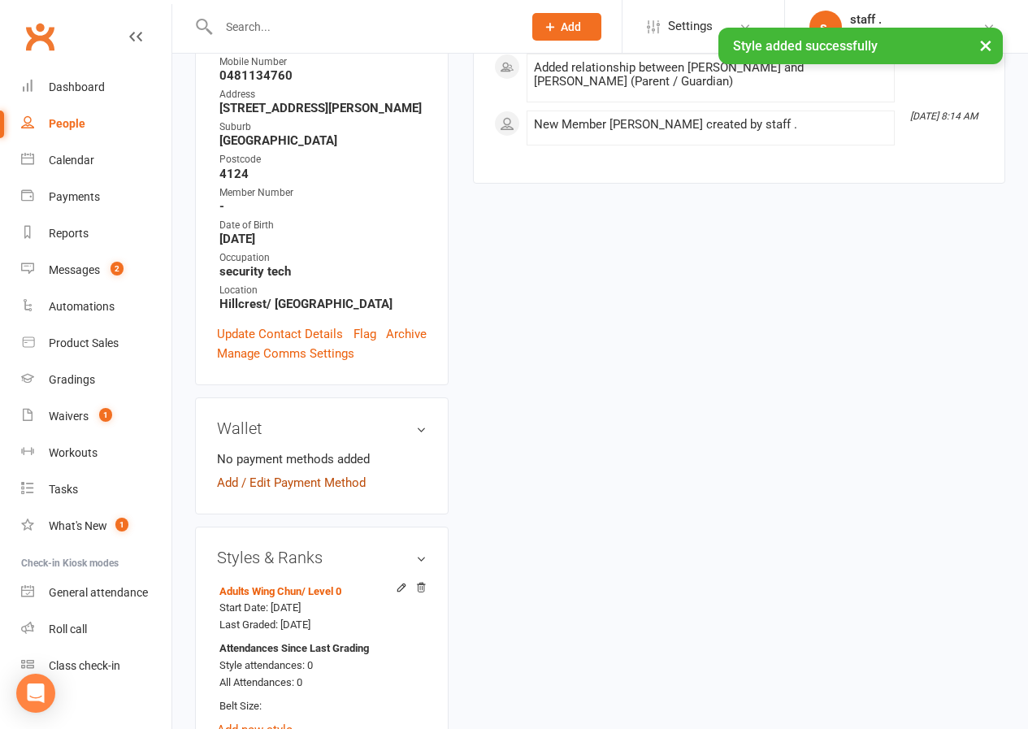
click at [326, 473] on link "Add / Edit Payment Method" at bounding box center [291, 483] width 149 height 20
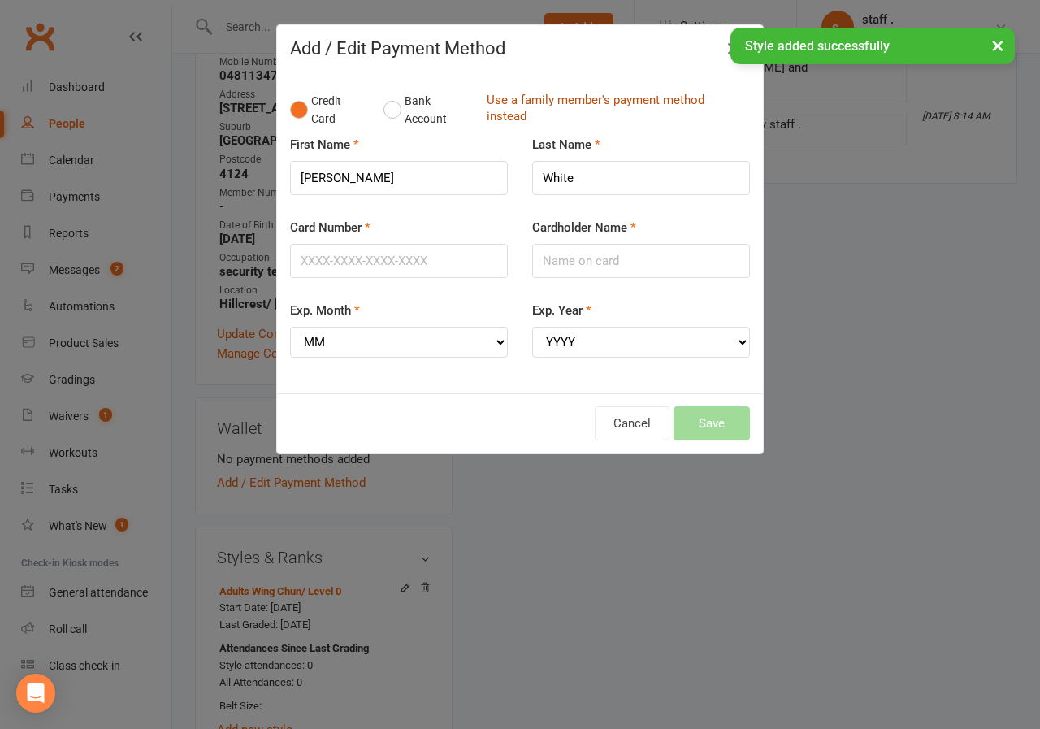
click at [562, 105] on link "Use a family member's payment method instead" at bounding box center [614, 110] width 255 height 37
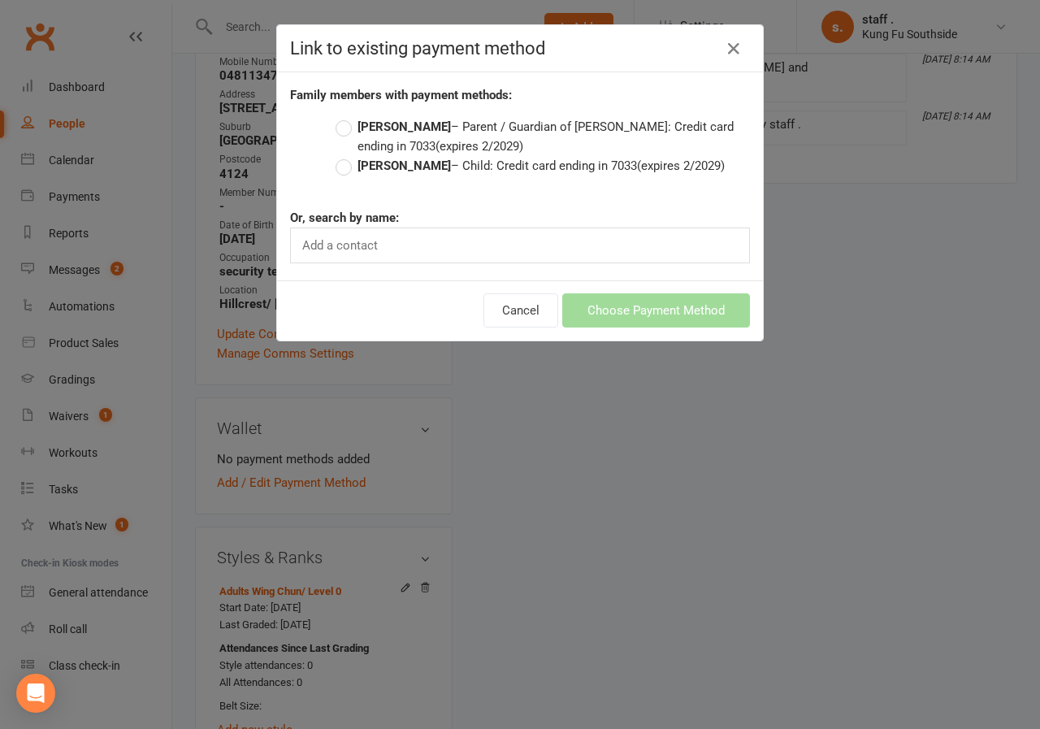
click at [381, 131] on strong "[PERSON_NAME]" at bounding box center [404, 126] width 93 height 15
click at [346, 117] on input "[PERSON_NAME] – Parent / Guardian of [PERSON_NAME]: Credit card ending in 7033 …" at bounding box center [341, 117] width 11 height 0
click at [631, 307] on button "Choose Payment Method" at bounding box center [656, 310] width 188 height 34
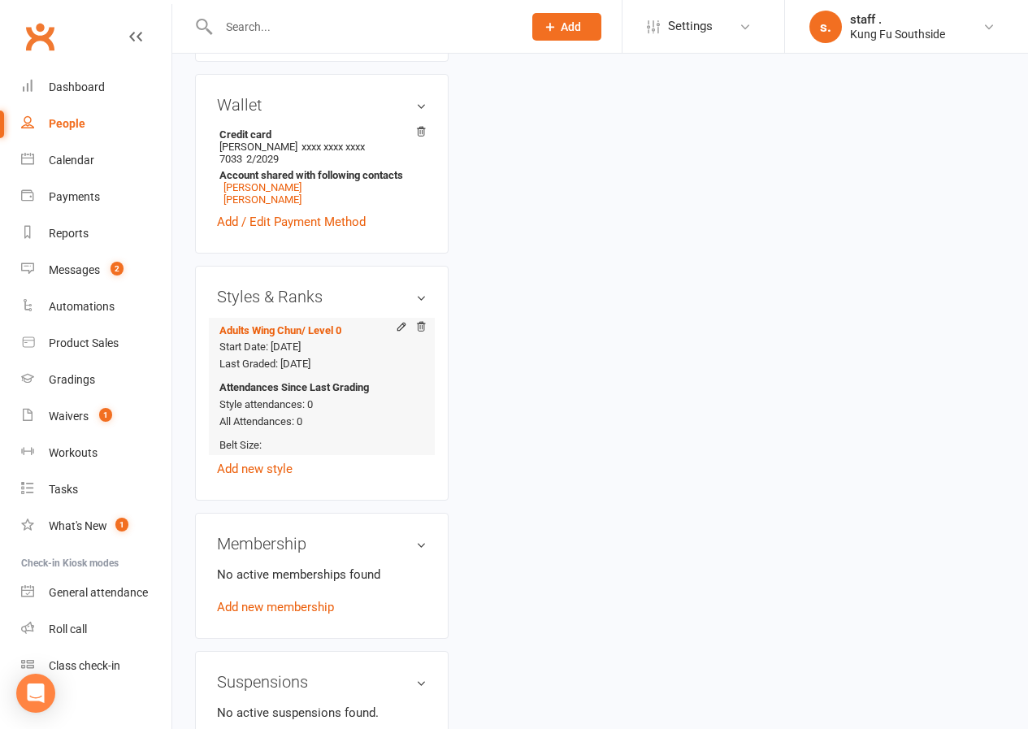
scroll to position [694, 0]
click at [316, 598] on link "Add new membership" at bounding box center [275, 605] width 117 height 15
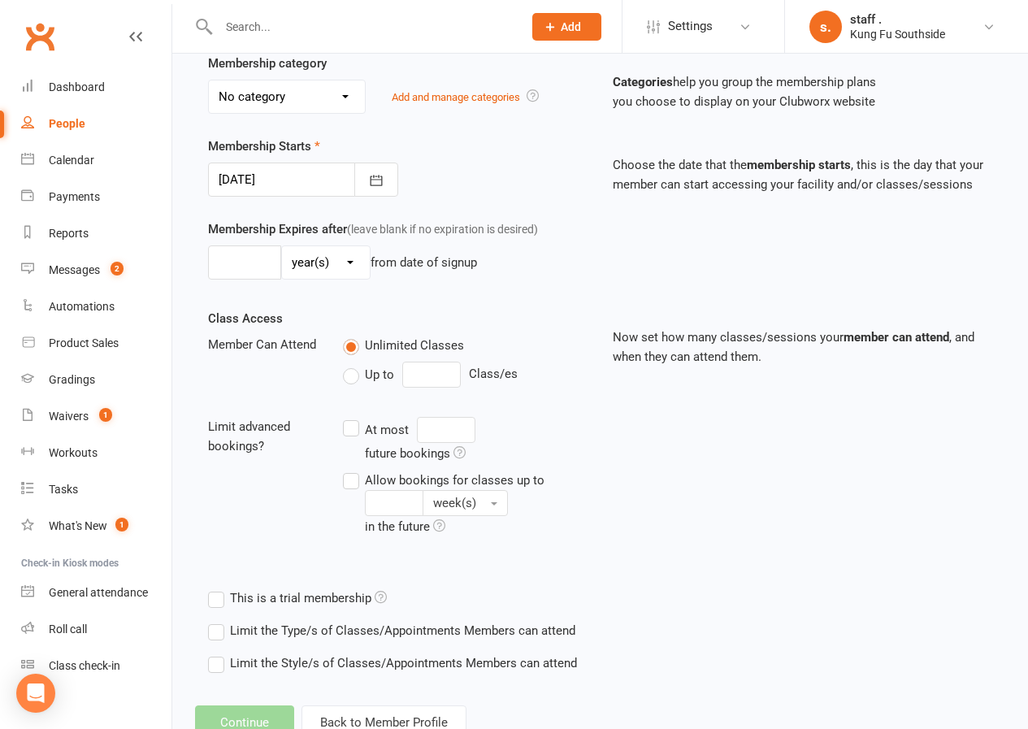
scroll to position [376, 0]
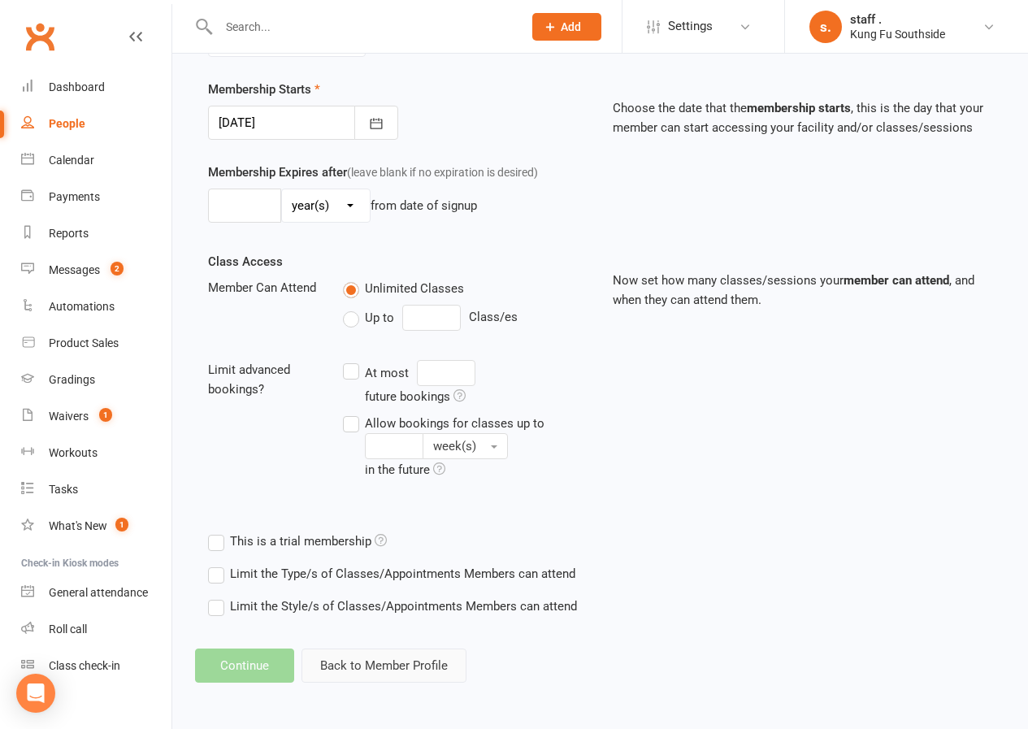
click at [377, 659] on button "Back to Member Profile" at bounding box center [383, 665] width 165 height 34
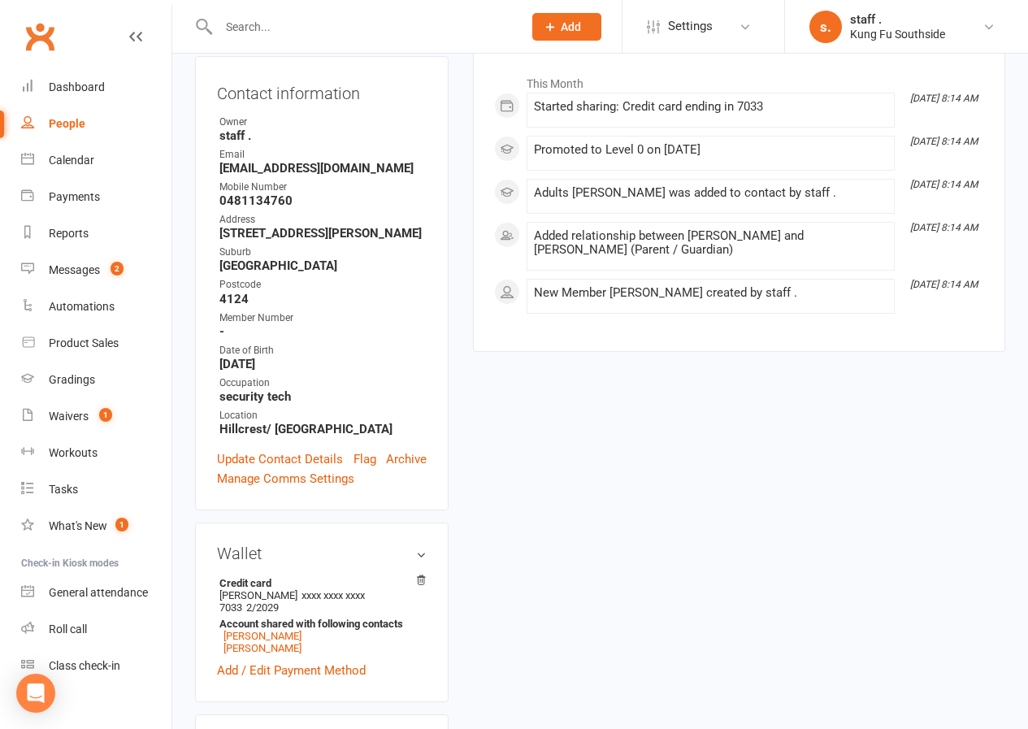
scroll to position [406, 0]
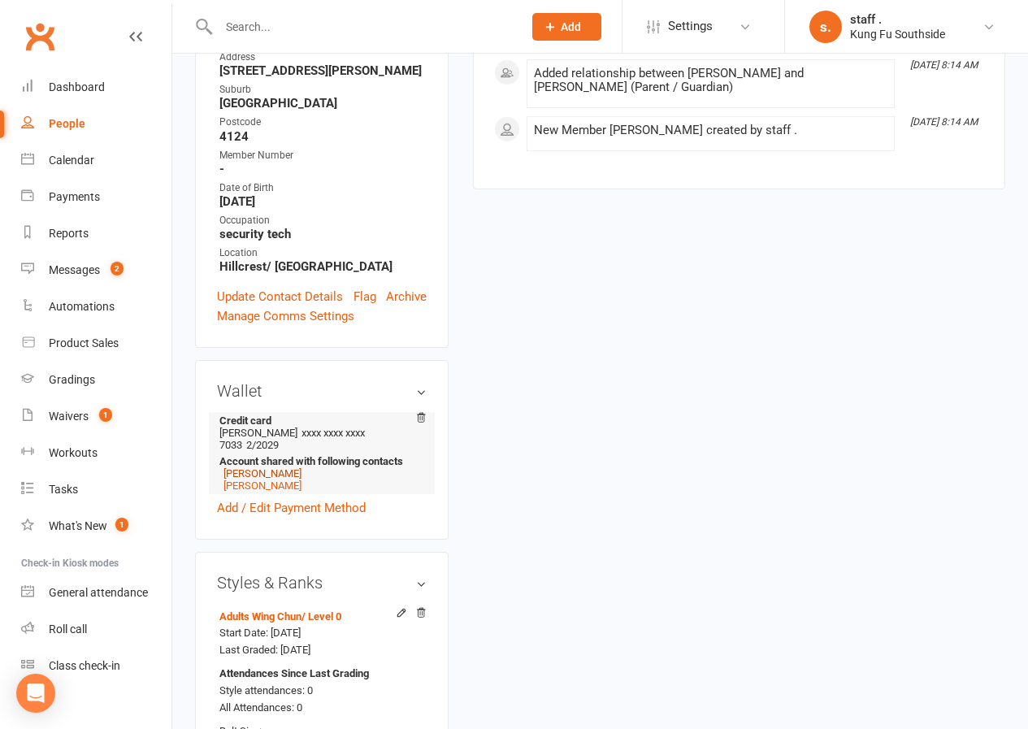
click at [275, 467] on link "[PERSON_NAME]" at bounding box center [262, 473] width 78 height 12
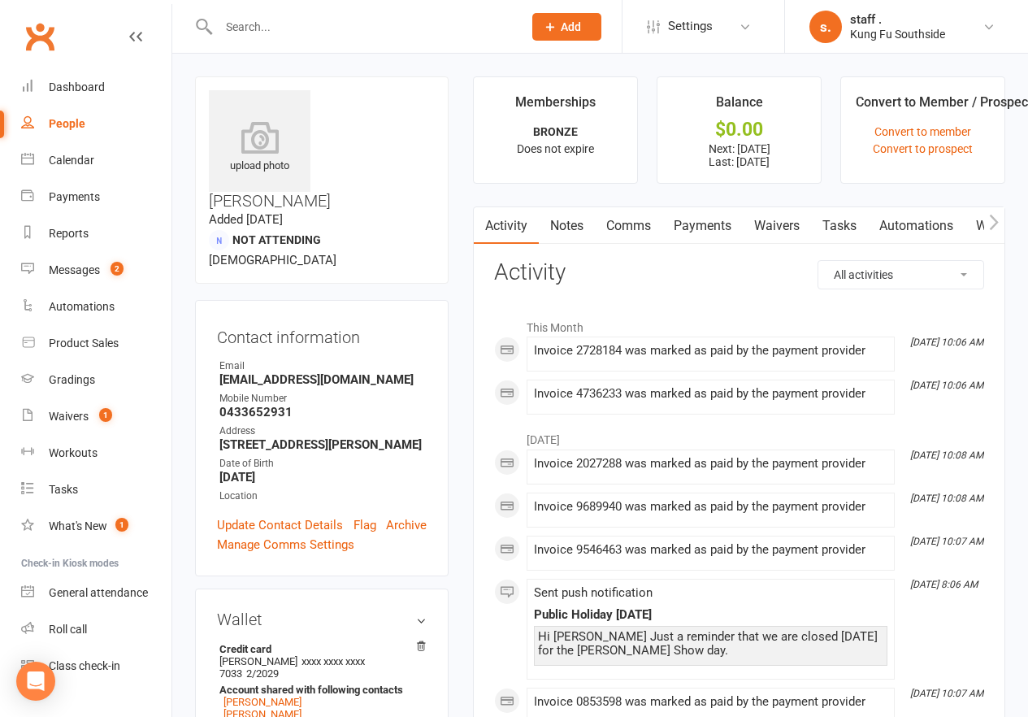
click at [695, 223] on link "Payments" at bounding box center [702, 225] width 80 height 37
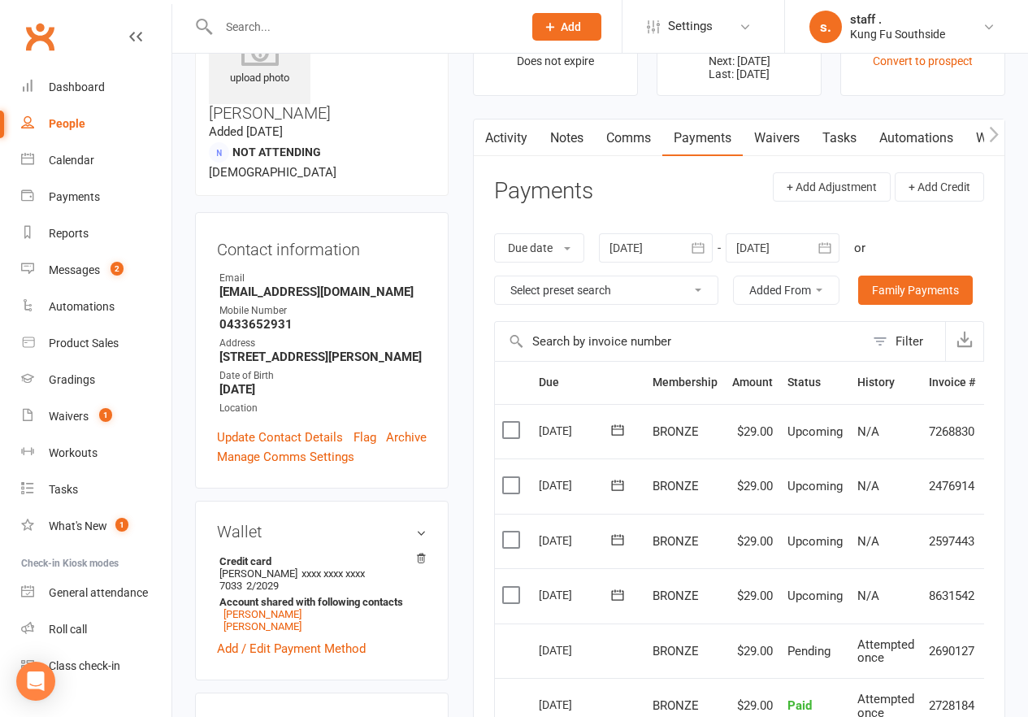
scroll to position [163, 0]
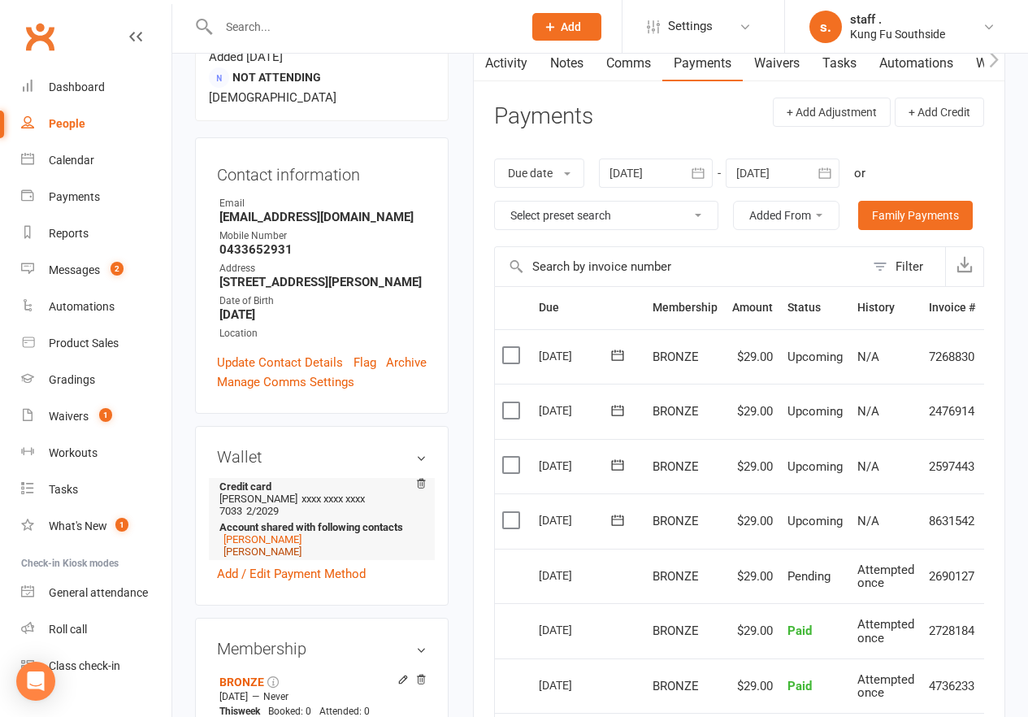
click at [267, 545] on link "[PERSON_NAME]" at bounding box center [262, 551] width 78 height 12
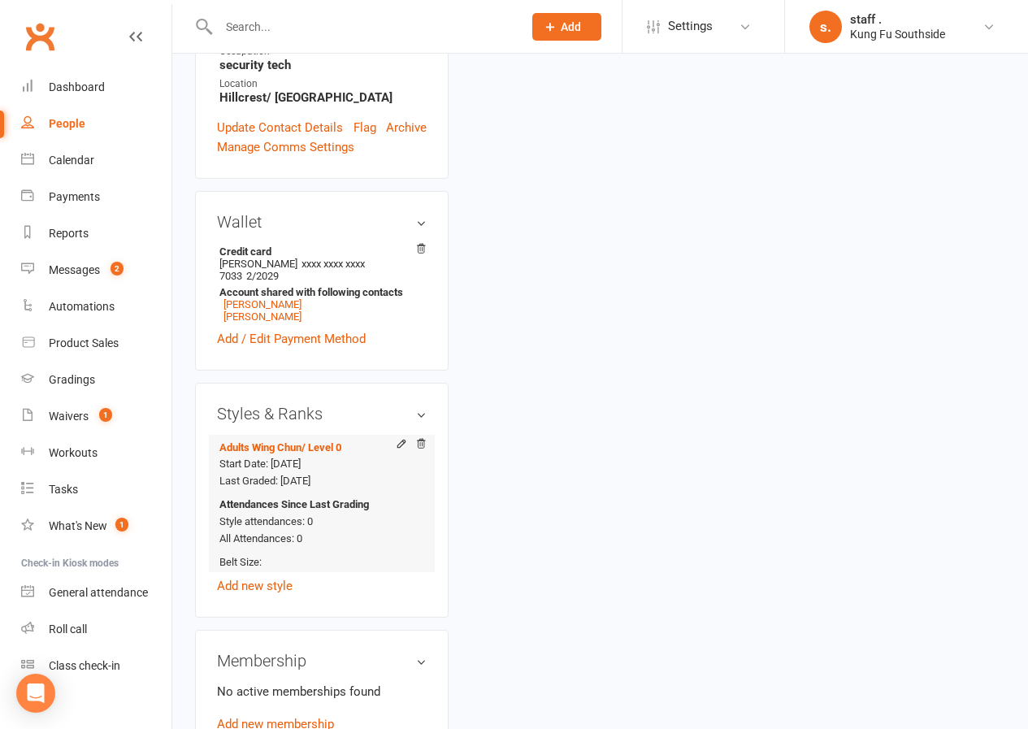
scroll to position [731, 0]
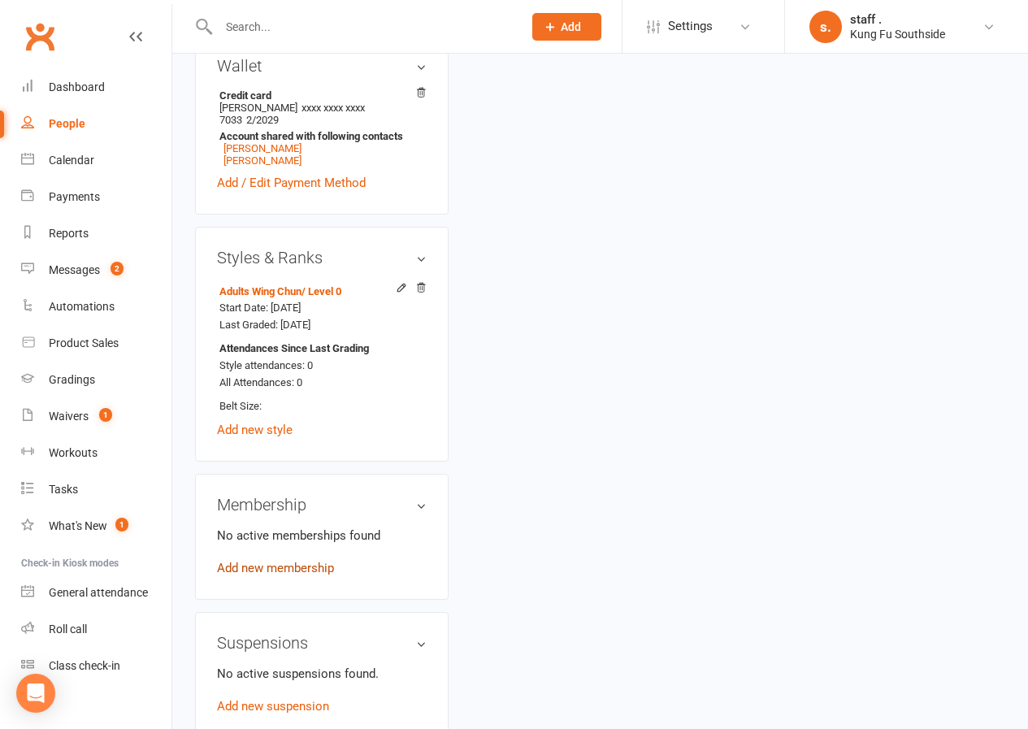
click at [303, 561] on link "Add new membership" at bounding box center [275, 568] width 117 height 15
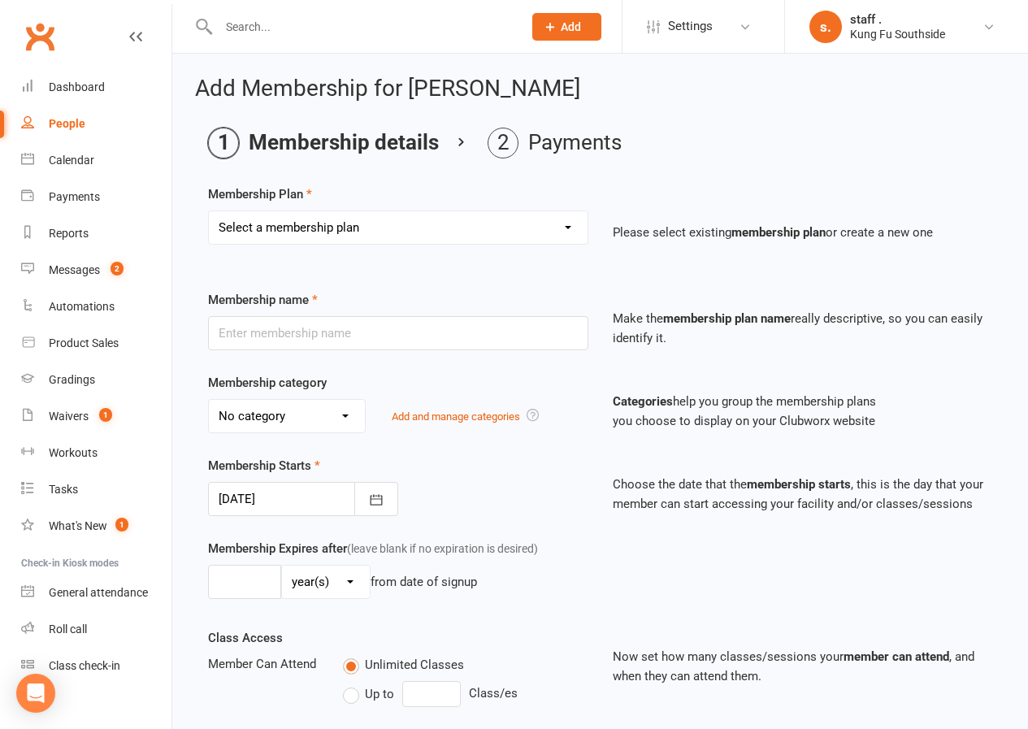
click at [297, 232] on select "Select a membership plan Create new Membership Plan GOLD GOLD - 2 Family member…" at bounding box center [398, 227] width 379 height 33
select select "8"
click at [209, 211] on select "Select a membership plan Create new Membership Plan GOLD GOLD - 2 Family member…" at bounding box center [398, 227] width 379 height 33
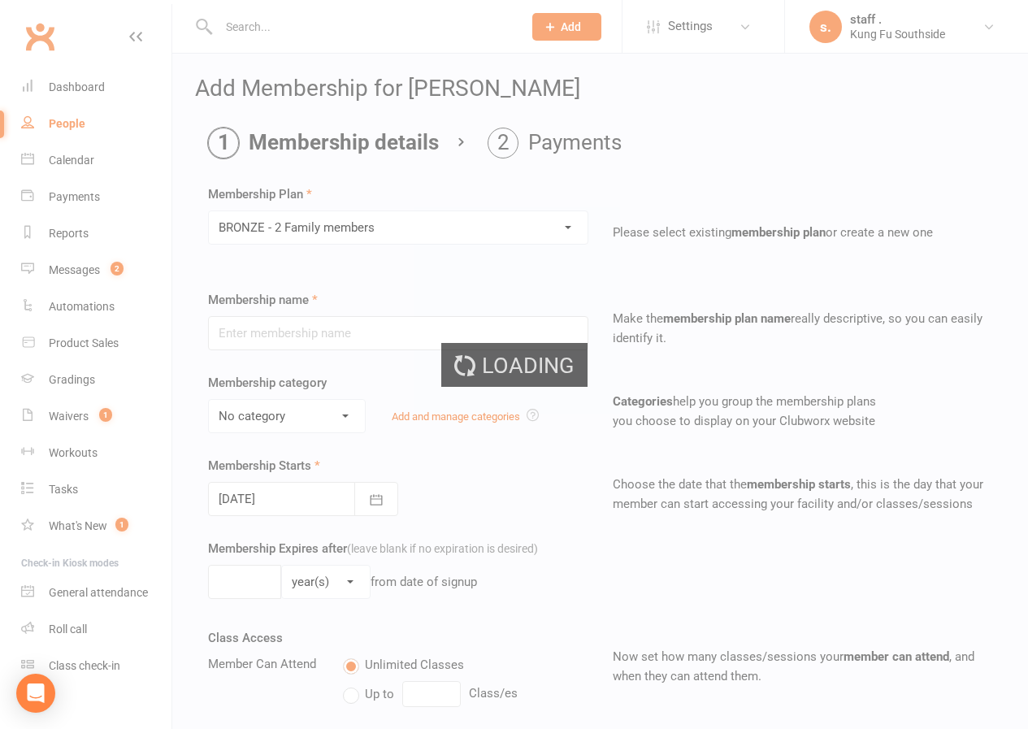
type input "BRONZE - 2 Family members"
select select "1"
type input "0"
type input "2"
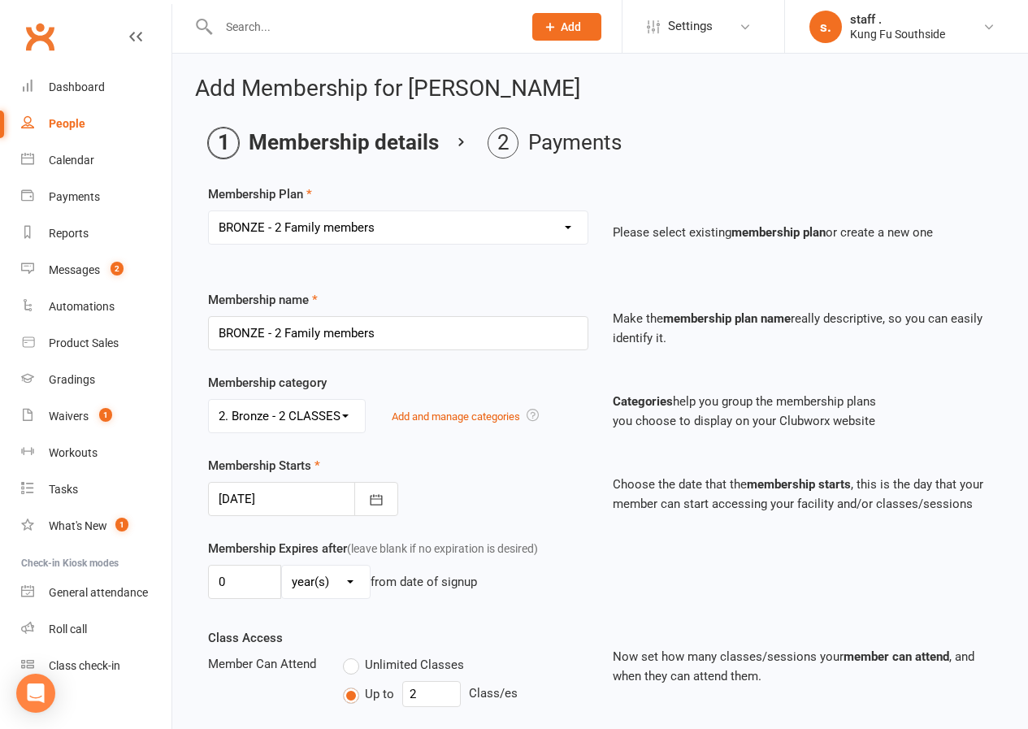
type input "[DATE]"
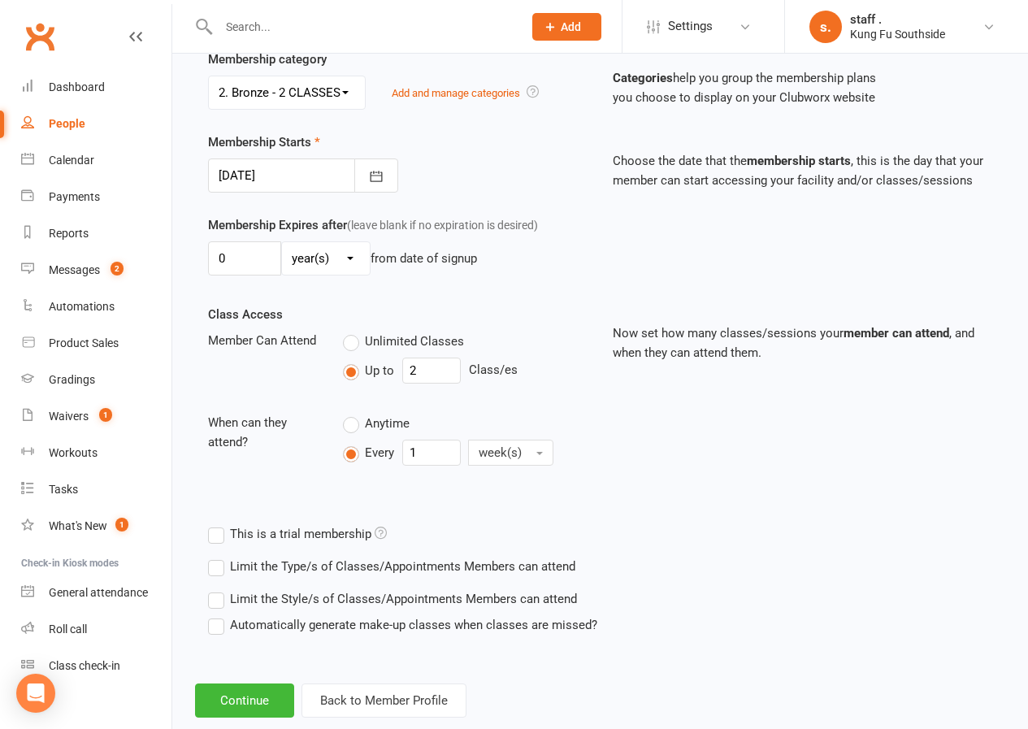
scroll to position [325, 0]
click at [260, 692] on button "Continue" at bounding box center [244, 699] width 99 height 34
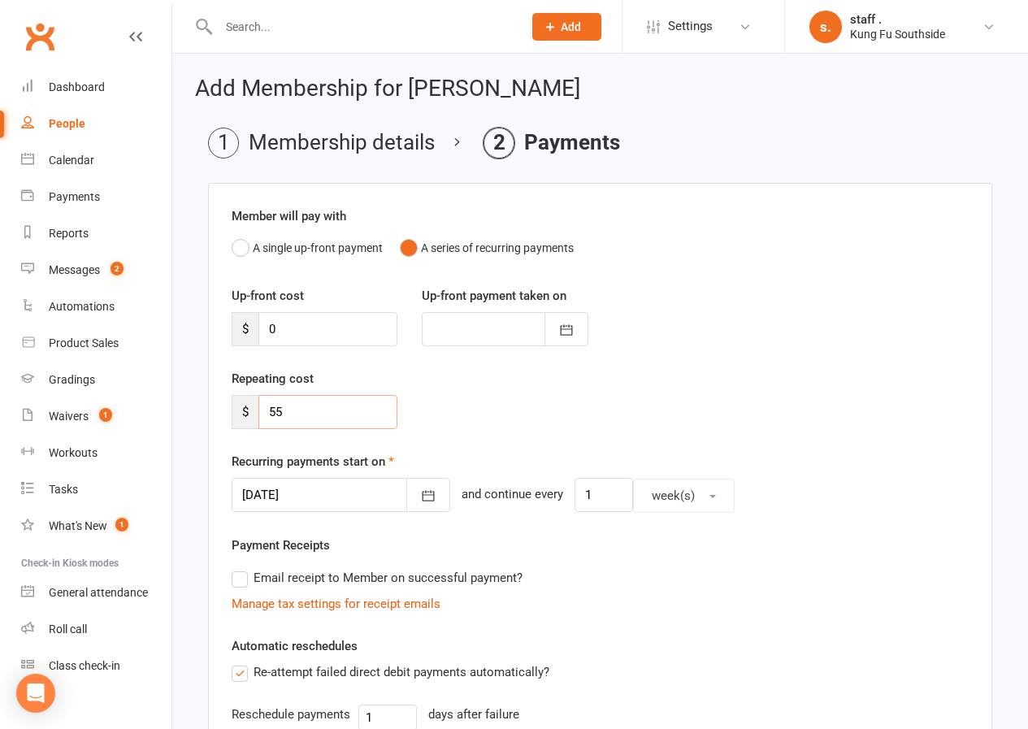
drag, startPoint x: 296, startPoint y: 414, endPoint x: 258, endPoint y: 415, distance: 37.4
click at [258, 415] on input "55" at bounding box center [327, 412] width 139 height 34
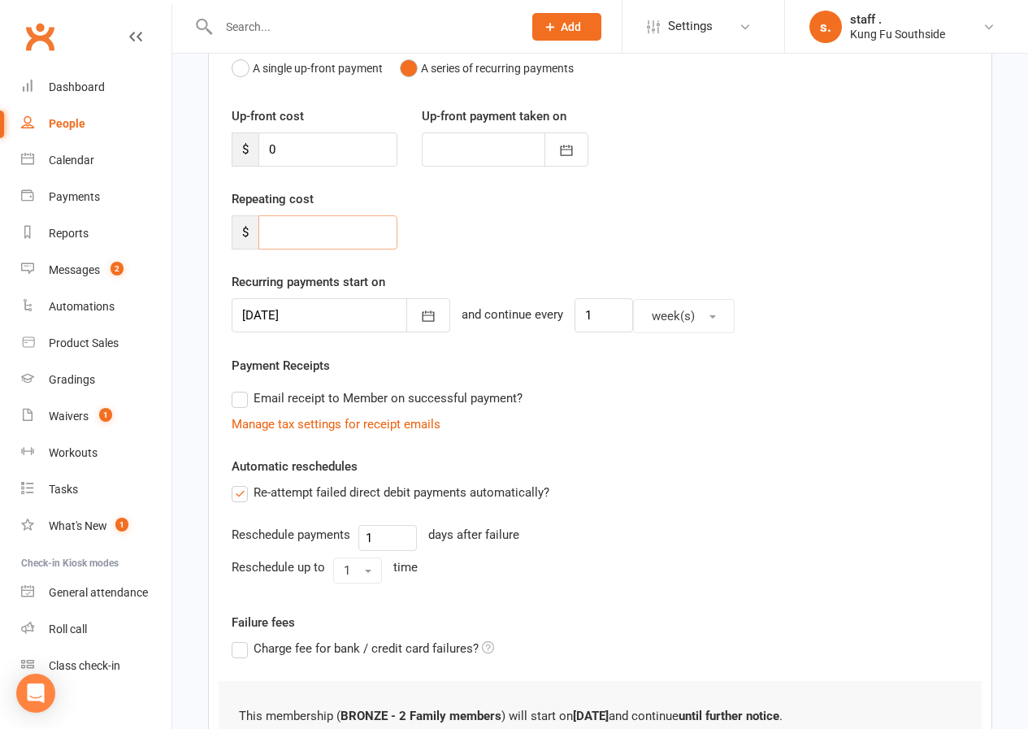
scroll to position [323, 0]
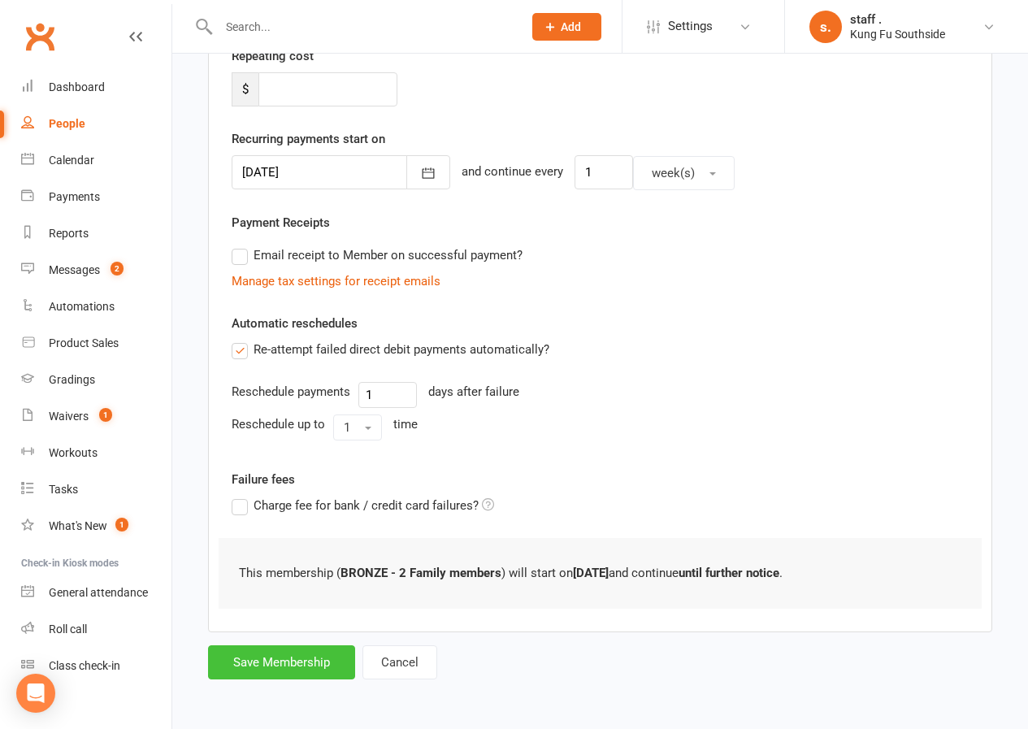
click at [286, 666] on button "Save Membership" at bounding box center [281, 662] width 147 height 34
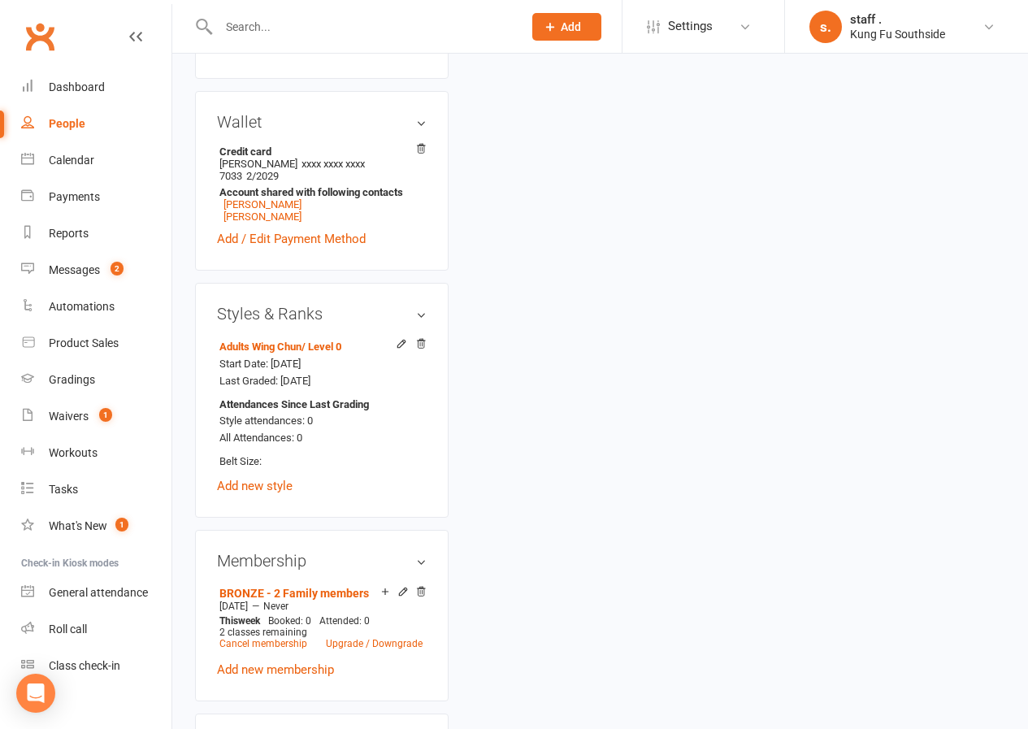
scroll to position [569, 0]
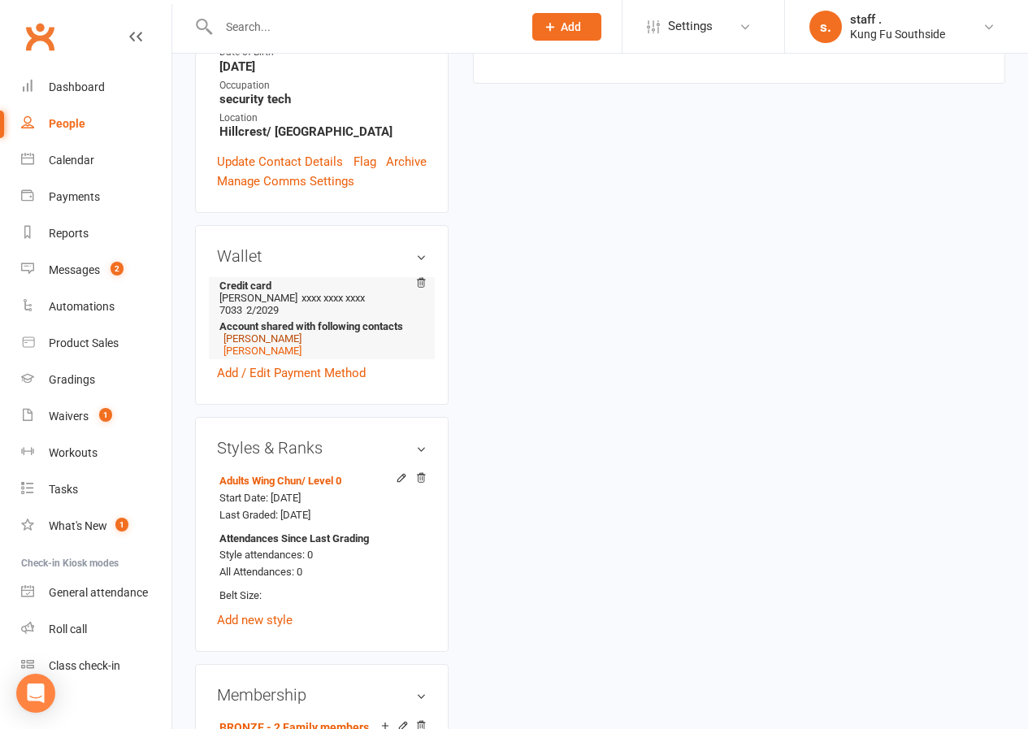
click at [266, 332] on link "[PERSON_NAME]" at bounding box center [262, 338] width 78 height 12
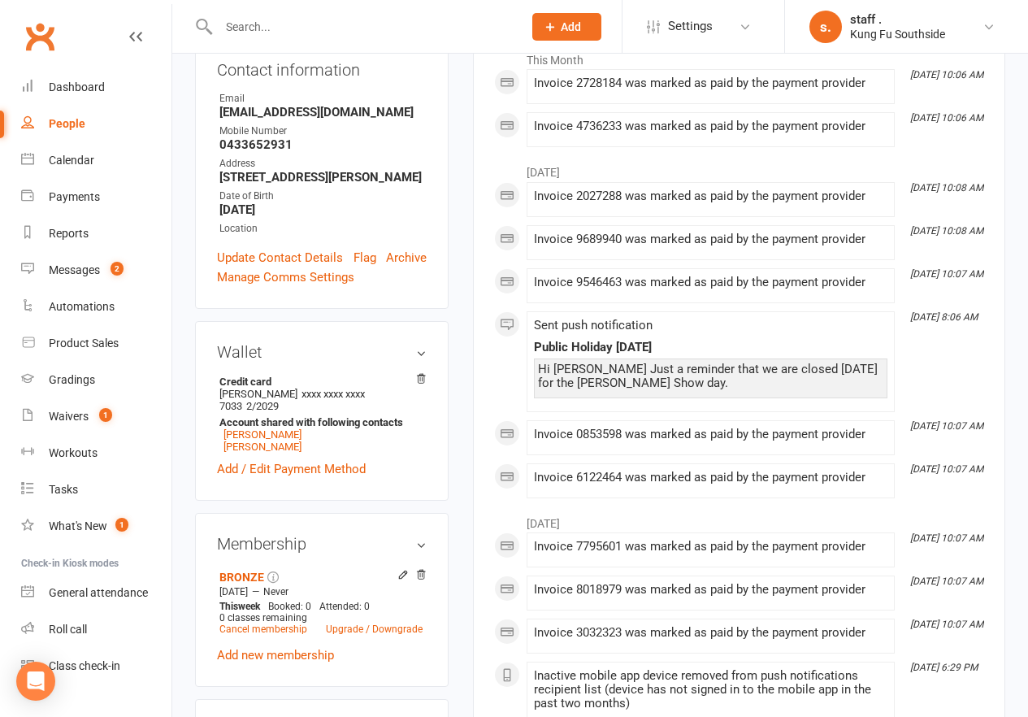
scroll to position [406, 0]
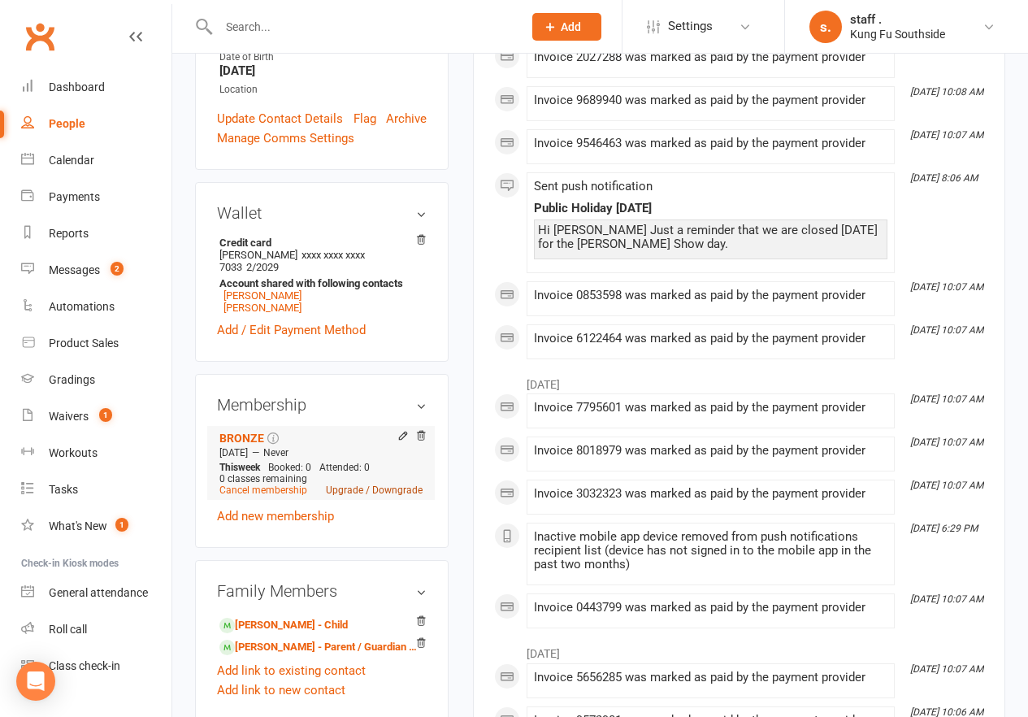
click at [353, 484] on link "Upgrade / Downgrade" at bounding box center [374, 489] width 97 height 11
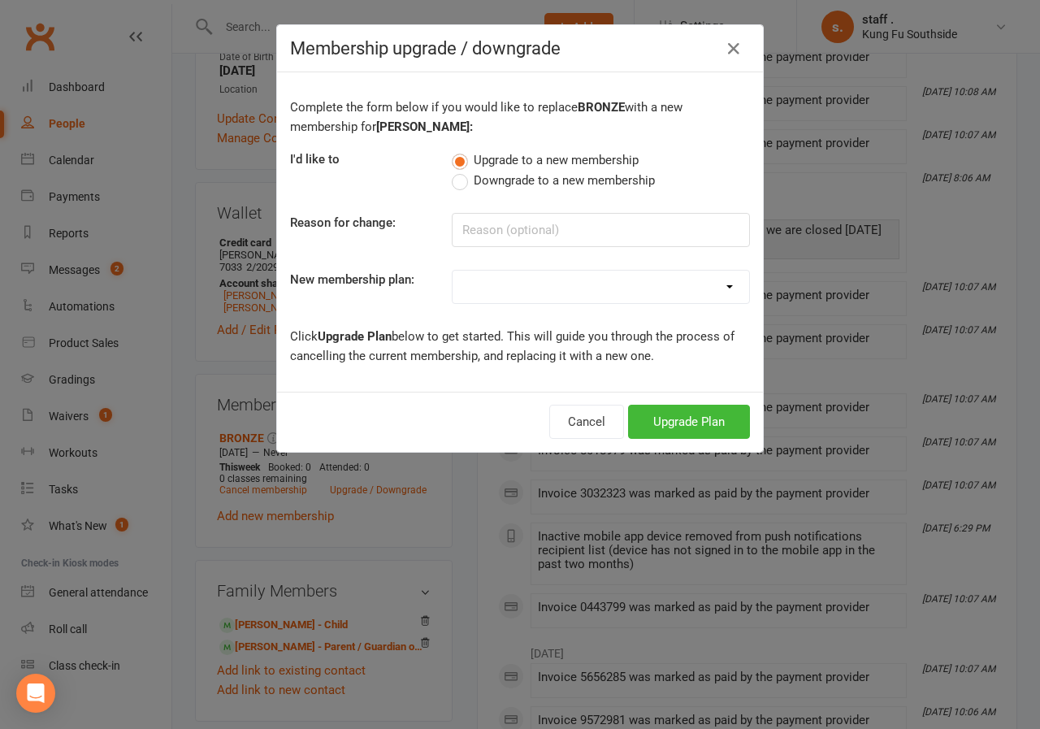
click at [479, 284] on select "GOLD GOLD - 2 Family members GOLD - 3 Family members SILVER SILVER - 2 Family m…" at bounding box center [601, 287] width 297 height 33
select select "7"
click at [453, 271] on select "GOLD GOLD - 2 Family members GOLD - 3 Family members SILVER SILVER - 2 Family m…" at bounding box center [601, 287] width 297 height 33
click at [643, 419] on button "Upgrade Plan" at bounding box center [689, 422] width 122 height 34
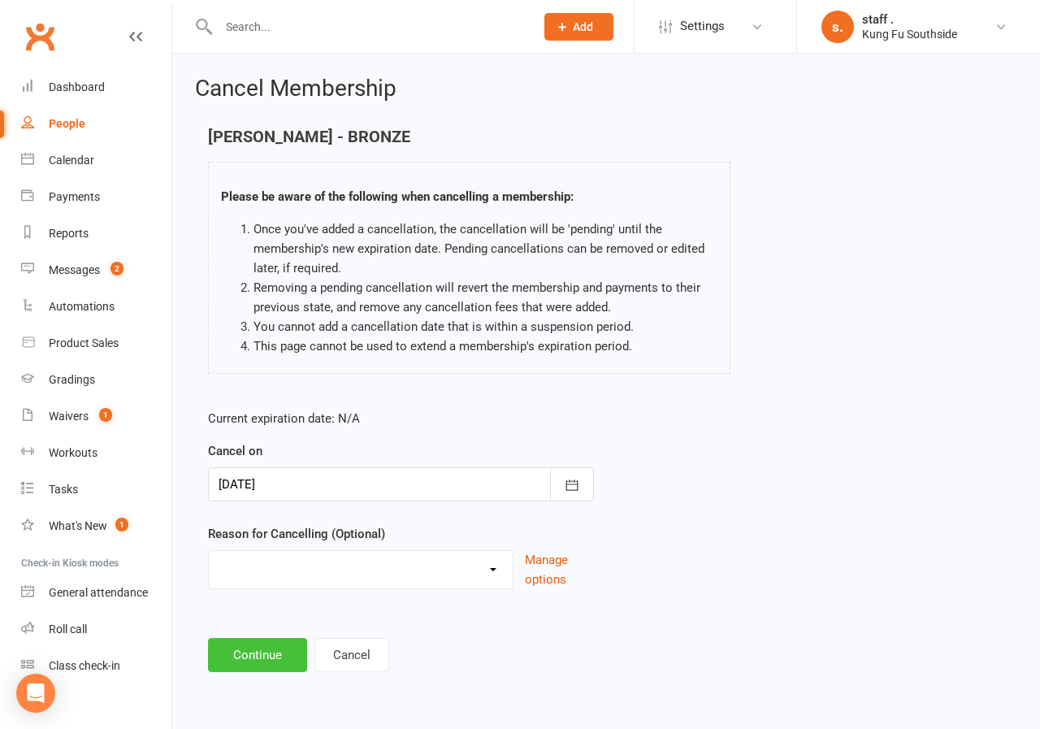
click at [277, 667] on button "Continue" at bounding box center [257, 655] width 99 height 34
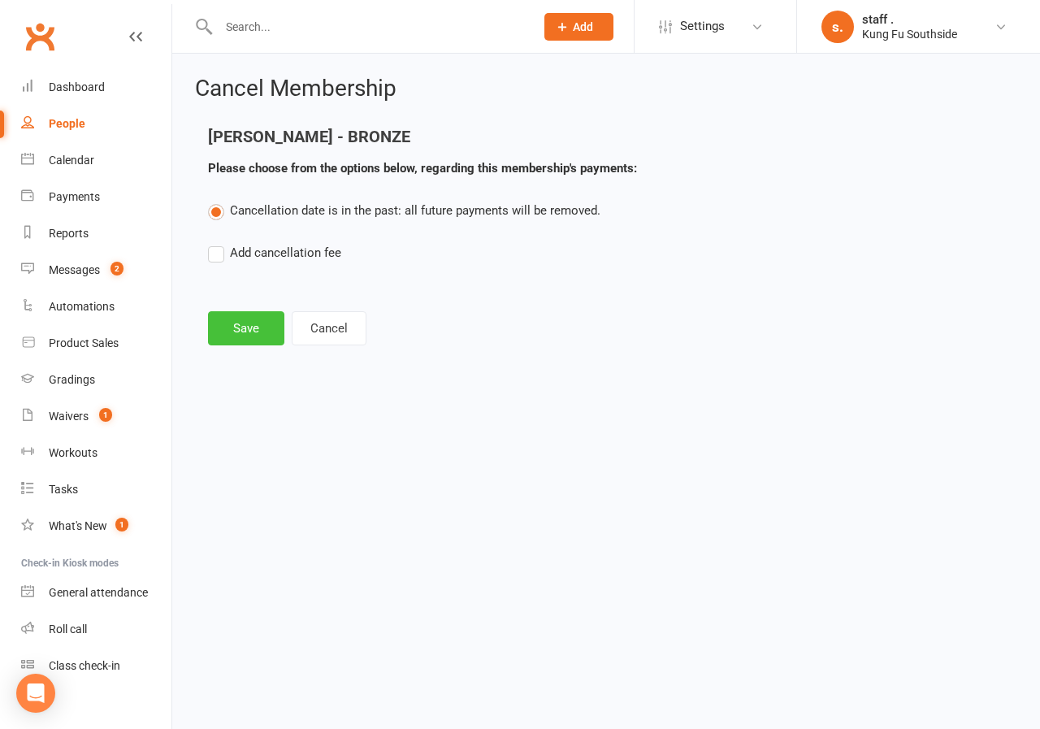
click at [254, 323] on button "Save" at bounding box center [246, 328] width 76 height 34
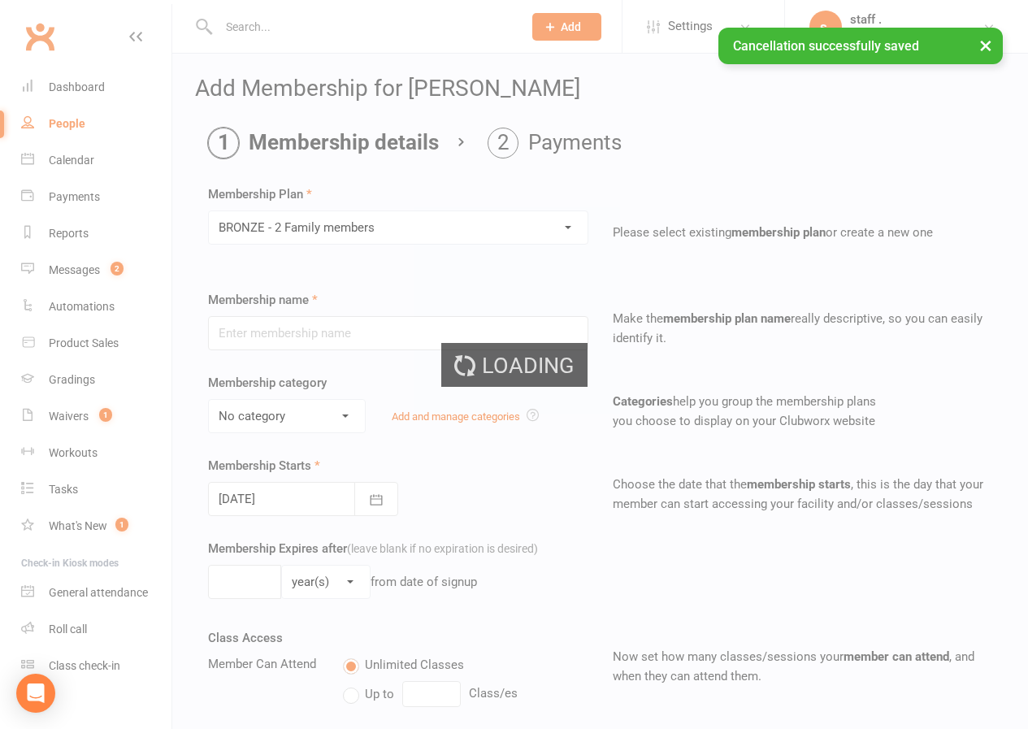
type input "BRONZE - 2 Family members"
select select "1"
type input "0"
type input "2"
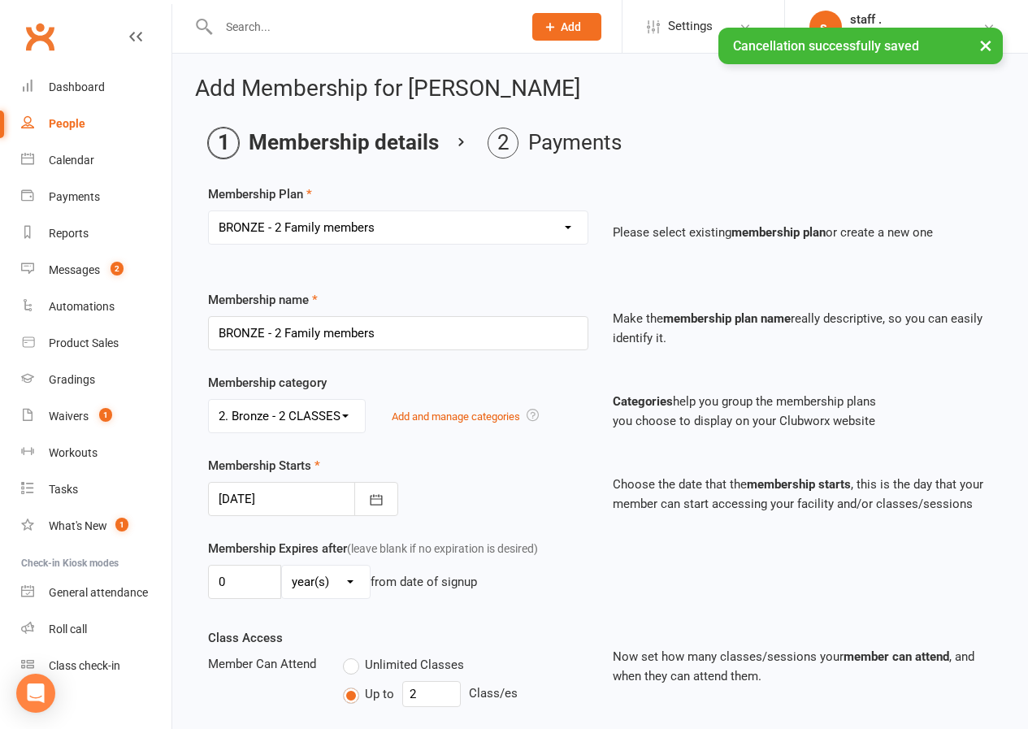
type input "[DATE]"
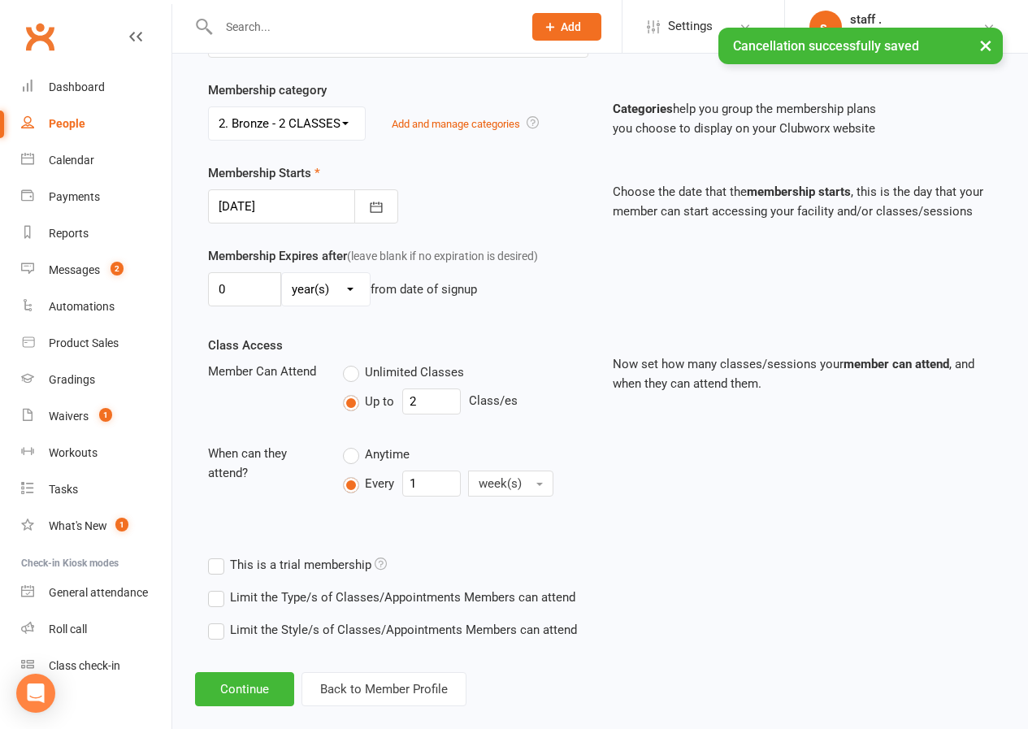
scroll to position [316, 0]
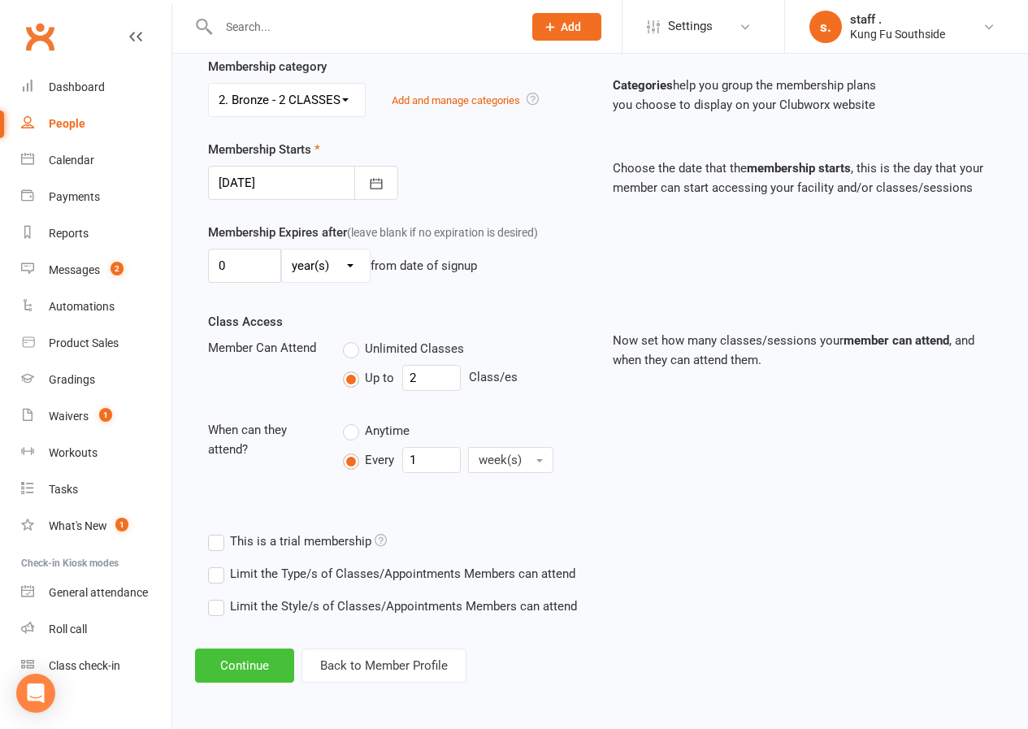
click at [266, 667] on button "Continue" at bounding box center [244, 665] width 99 height 34
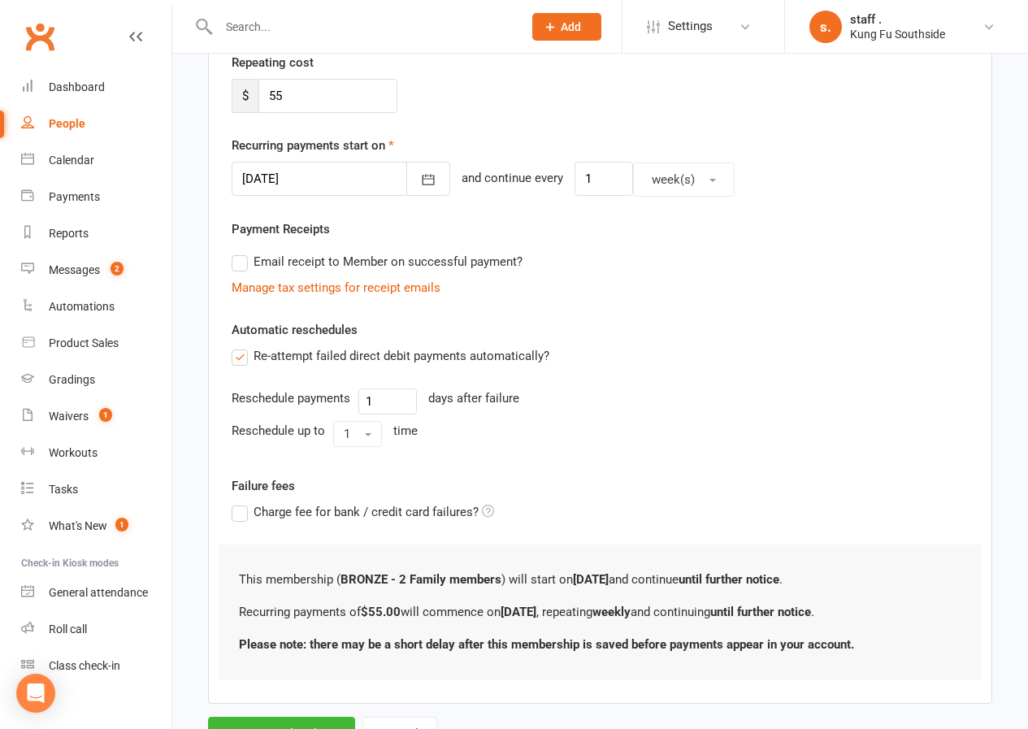
scroll to position [0, 0]
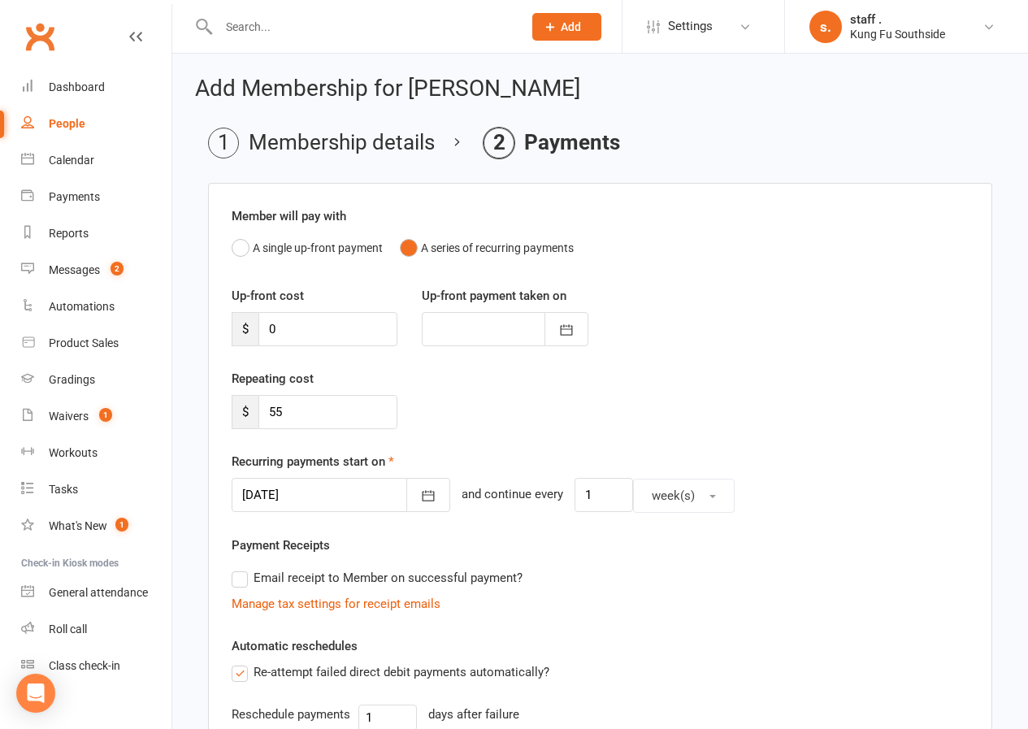
click at [261, 495] on div at bounding box center [341, 495] width 219 height 34
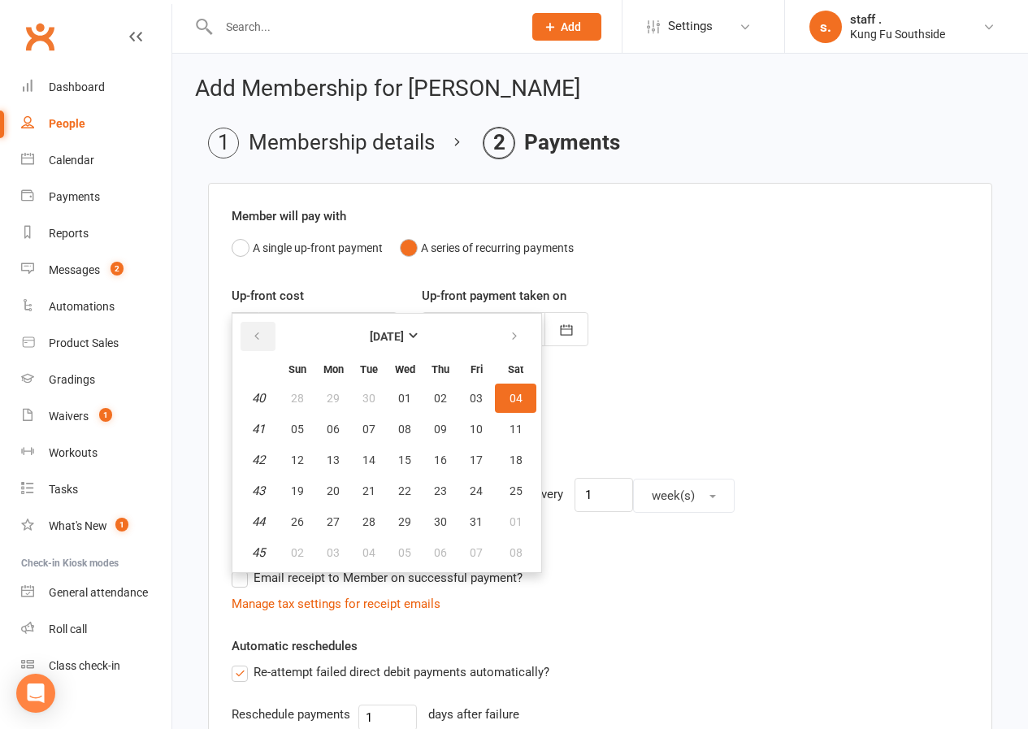
click at [256, 343] on icon "button" at bounding box center [256, 336] width 11 height 13
click at [443, 464] on span "18" at bounding box center [440, 459] width 13 height 13
type input "[DATE]"
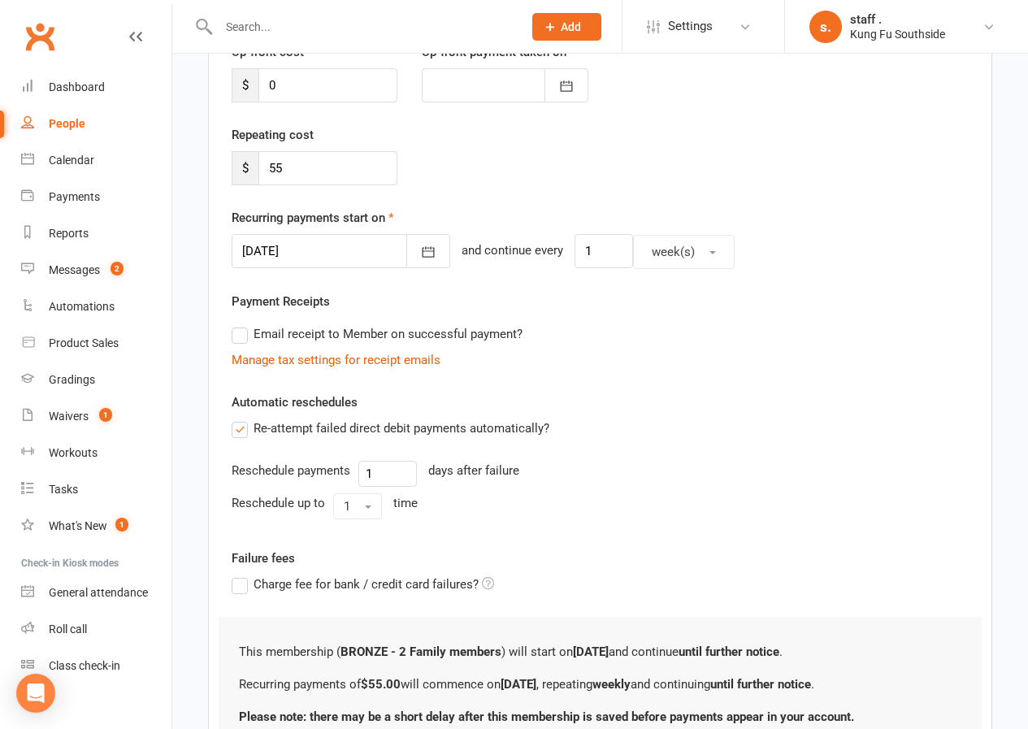
scroll to position [388, 0]
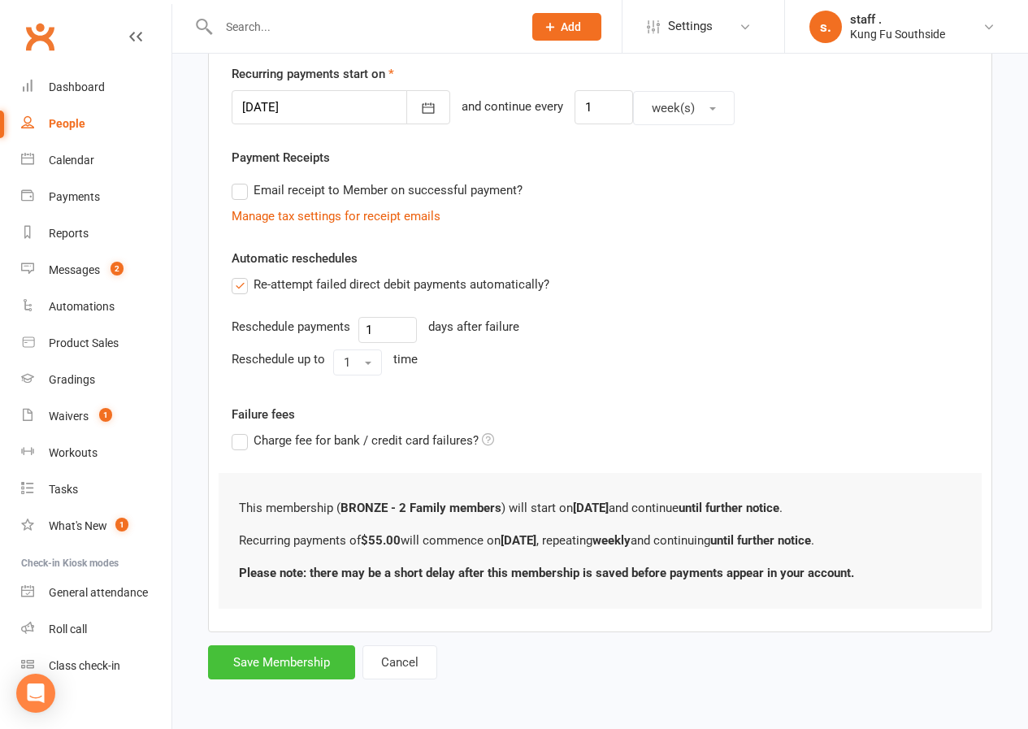
click at [303, 664] on button "Save Membership" at bounding box center [281, 662] width 147 height 34
